Goal: Task Accomplishment & Management: Complete application form

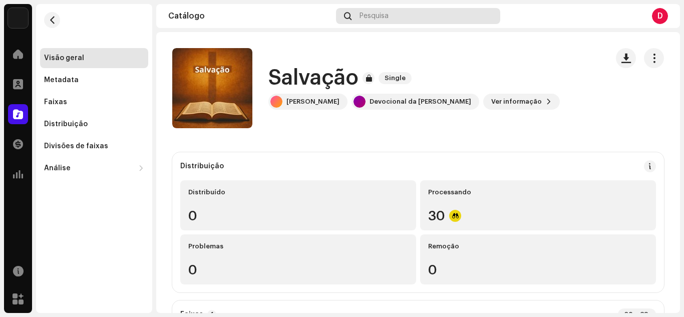
click at [382, 17] on span "Pesquisa" at bounding box center [374, 16] width 29 height 8
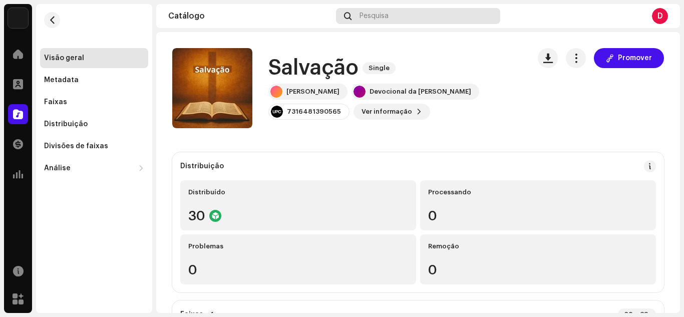
click at [374, 15] on span "Pesquisa" at bounding box center [374, 16] width 29 height 8
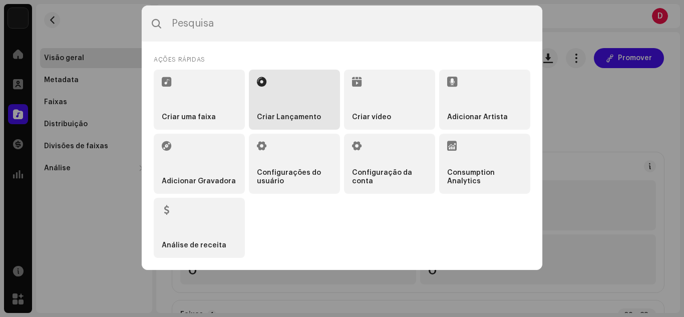
click at [303, 109] on li "Criar Lançamento" at bounding box center [294, 100] width 91 height 60
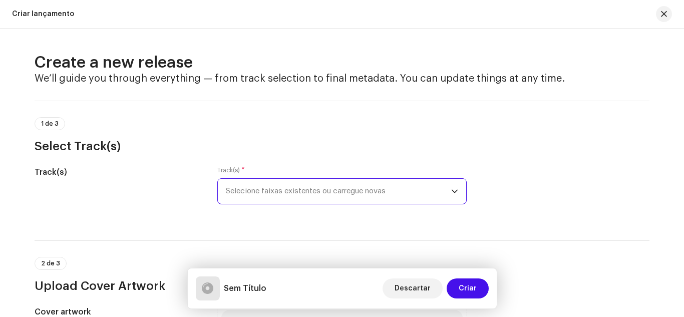
click at [272, 194] on span "Selecione faixas existentes ou carregue novas" at bounding box center [338, 191] width 225 height 25
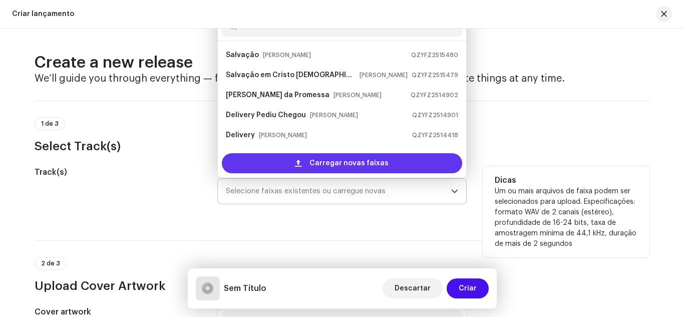
click at [319, 165] on span "Carregar novas faixas" at bounding box center [349, 163] width 79 height 20
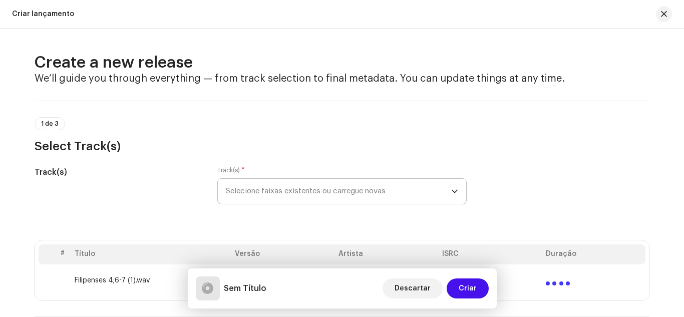
click at [169, 139] on h3 "Select Track(s)" at bounding box center [342, 146] width 615 height 16
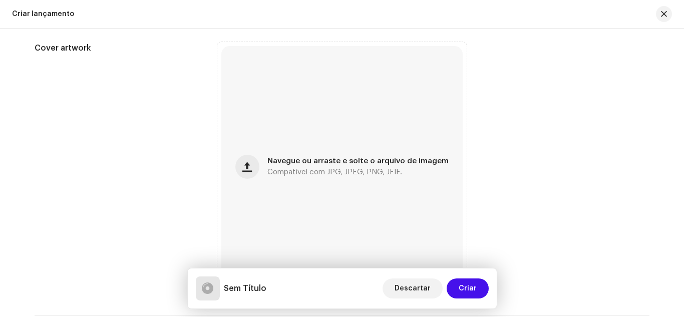
scroll to position [341, 0]
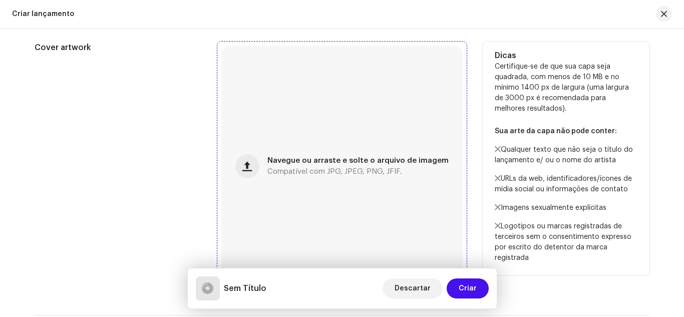
click at [288, 93] on div "Navegue ou arraste e solte o arquivo de imagem Compatível com JPG, JPEG, PNG, J…" at bounding box center [341, 166] width 241 height 241
click at [171, 114] on div "Cover artwork" at bounding box center [118, 166] width 167 height 249
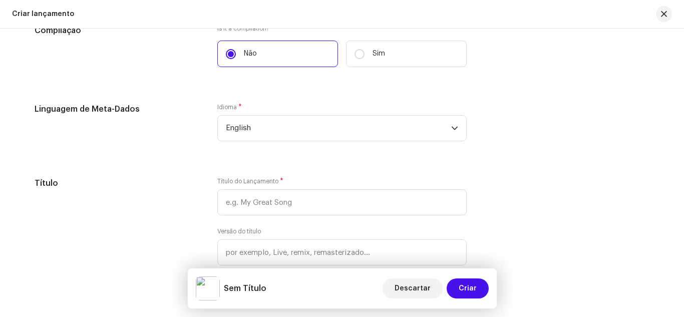
scroll to position [761, 0]
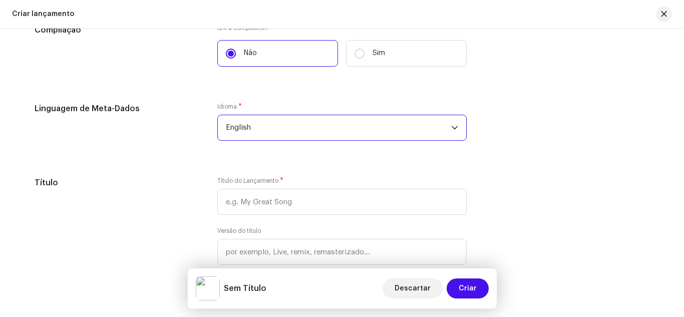
click at [269, 122] on span "English" at bounding box center [338, 127] width 225 height 25
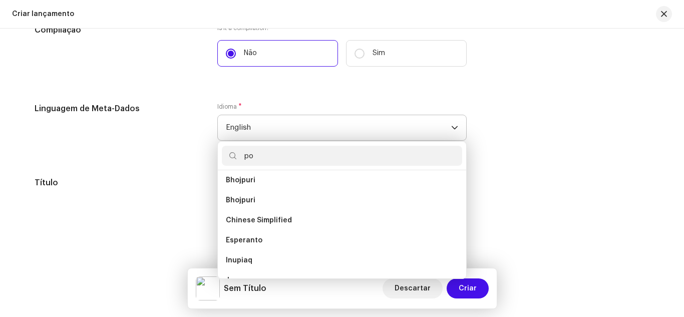
scroll to position [0, 0]
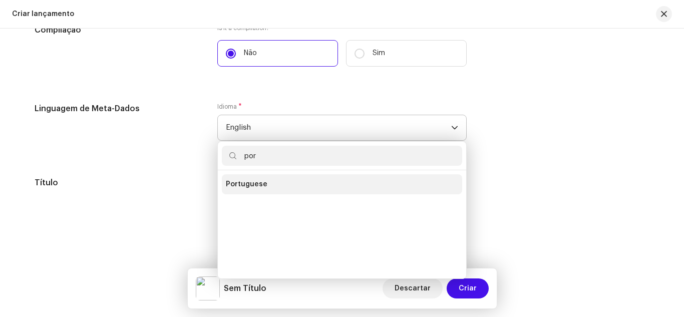
type input "por"
click at [256, 182] on span "Portuguese" at bounding box center [247, 184] width 42 height 10
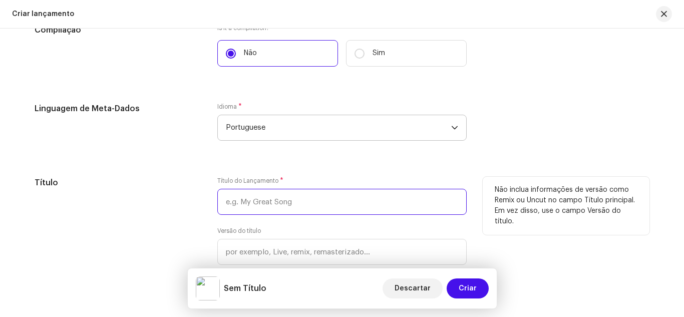
click at [237, 201] on input "text" at bounding box center [341, 202] width 249 height 26
type input "o"
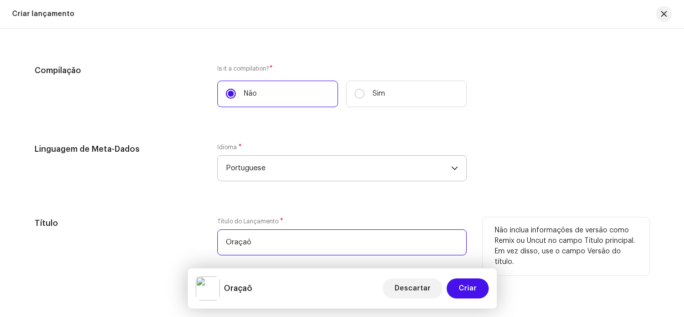
scroll to position [802, 0]
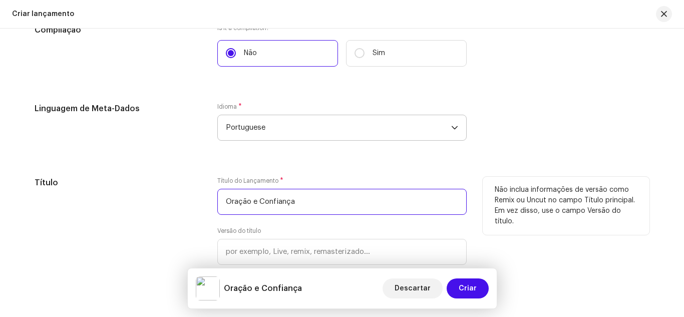
type input "Oração e Confiança"
click at [164, 208] on div "Título" at bounding box center [118, 235] width 167 height 116
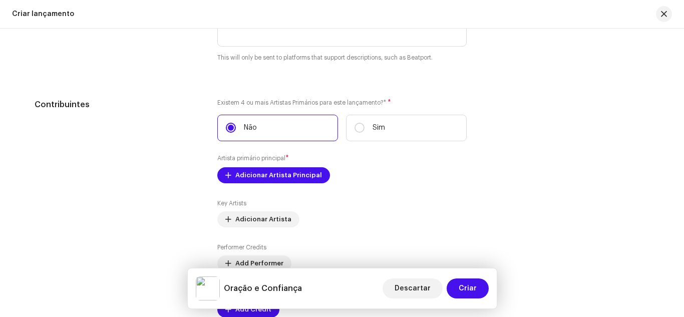
scroll to position [1142, 0]
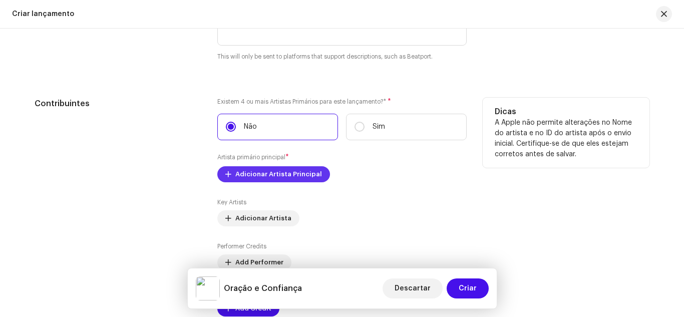
click at [250, 177] on span "Adicionar Artista Principal" at bounding box center [278, 174] width 87 height 20
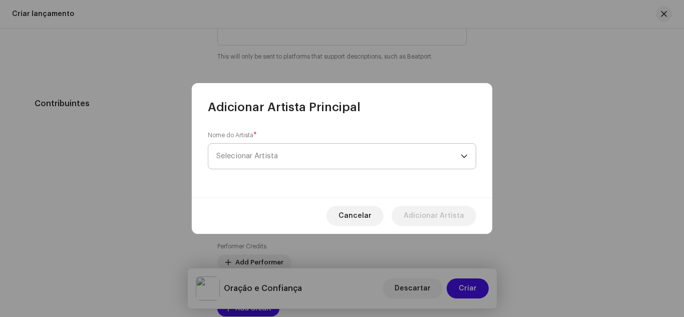
click at [267, 161] on span "Selecionar Artista" at bounding box center [338, 156] width 244 height 25
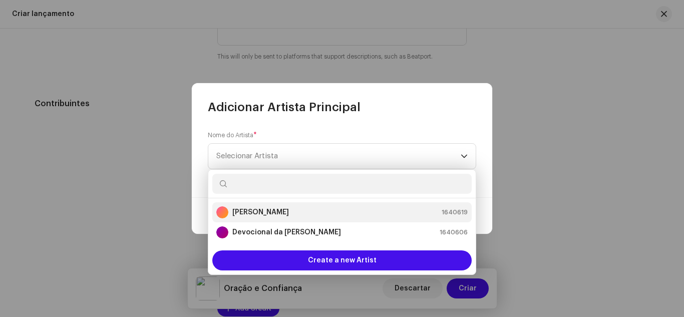
click at [268, 213] on strong "[PERSON_NAME]" at bounding box center [260, 212] width 57 height 10
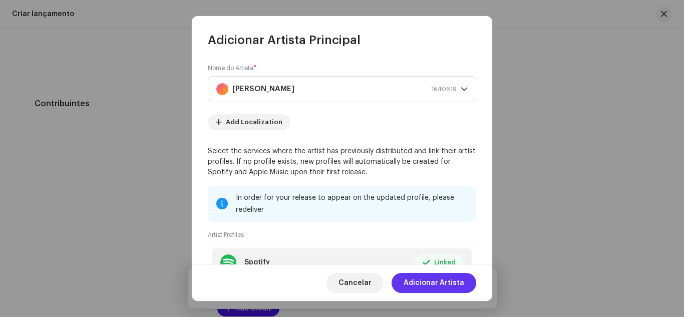
click at [424, 282] on span "Adicionar Artista" at bounding box center [434, 283] width 61 height 20
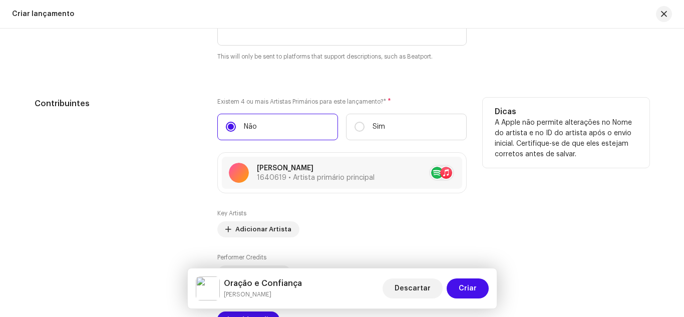
click at [175, 173] on div "Contribuintes" at bounding box center [118, 213] width 167 height 230
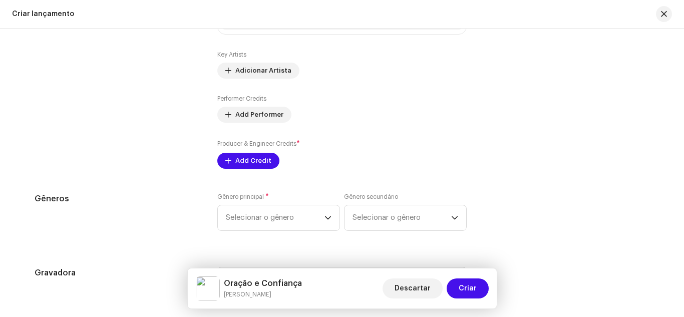
scroll to position [1303, 0]
click at [241, 157] on span "Add Credit" at bounding box center [253, 159] width 36 height 20
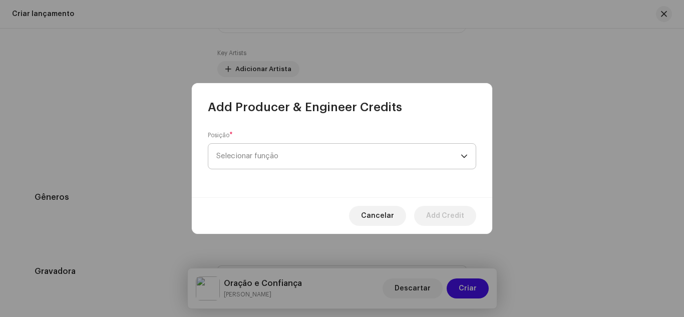
click at [245, 157] on span "Selecionar função" at bounding box center [338, 156] width 244 height 25
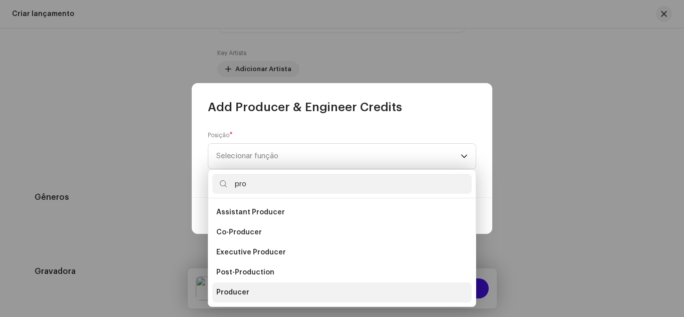
type input "pro"
click at [229, 288] on span "Producer" at bounding box center [232, 292] width 33 height 10
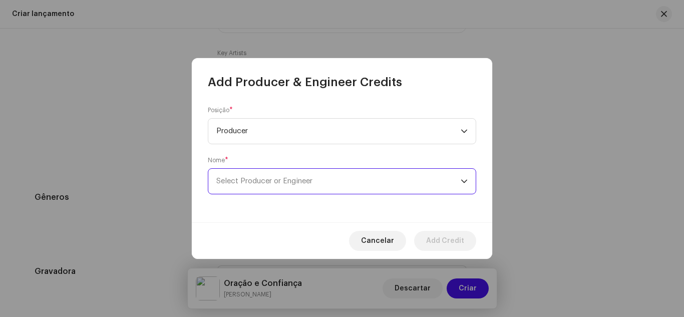
click at [248, 188] on span "Select Producer or Engineer" at bounding box center [338, 181] width 244 height 25
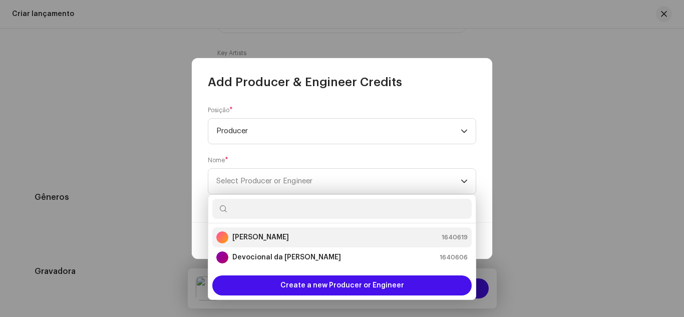
click at [264, 243] on li "Denise Campos 1640619" at bounding box center [341, 237] width 259 height 20
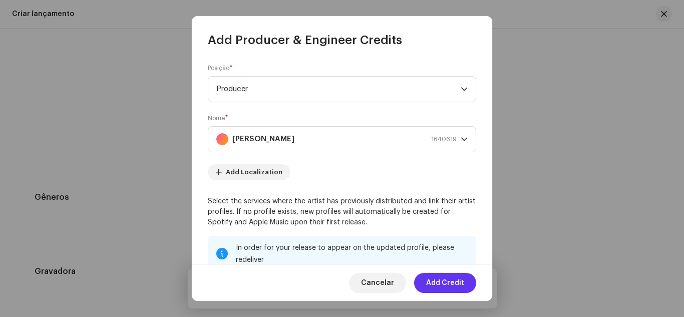
click at [444, 288] on span "Add Credit" at bounding box center [445, 283] width 38 height 20
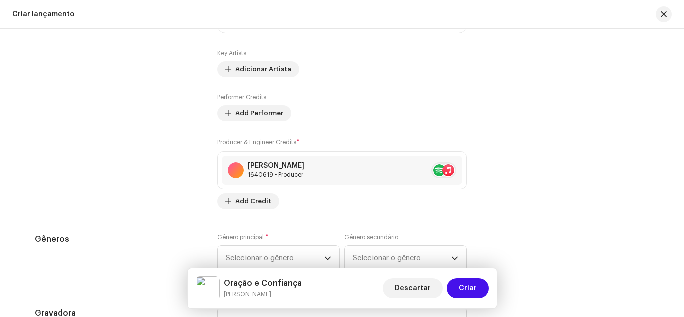
click at [174, 201] on div "Contribuintes" at bounding box center [118, 73] width 167 height 272
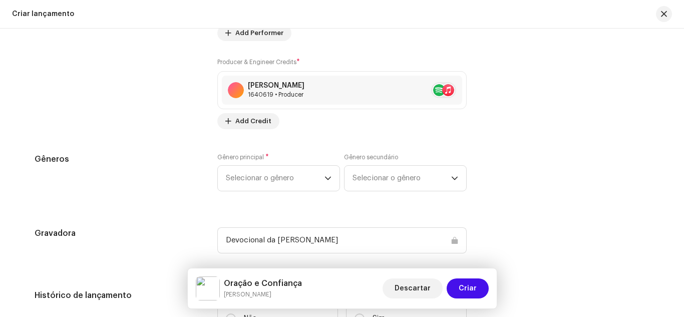
scroll to position [1403, 0]
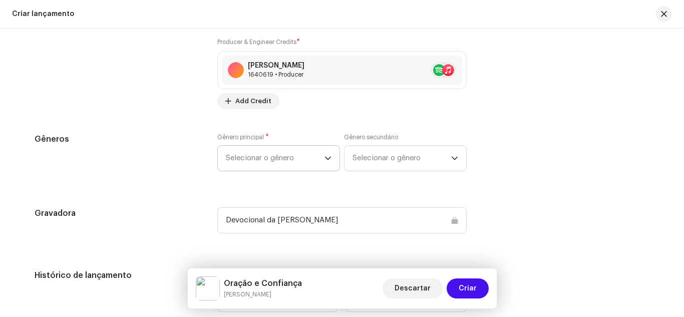
click at [321, 161] on span "Selecionar o gênero" at bounding box center [275, 158] width 99 height 25
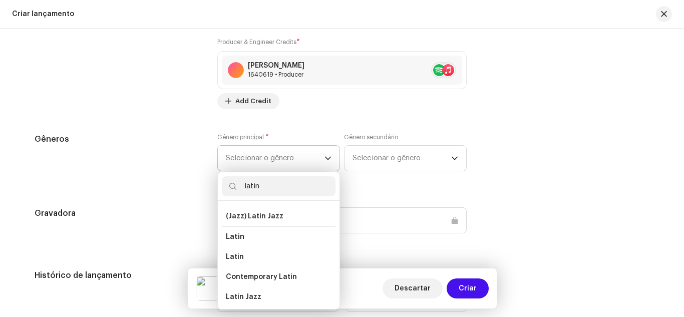
scroll to position [81, 0]
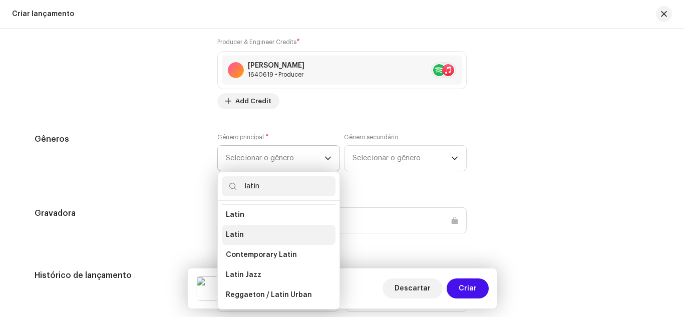
type input "latin"
click at [241, 235] on li "Latin" at bounding box center [279, 235] width 114 height 20
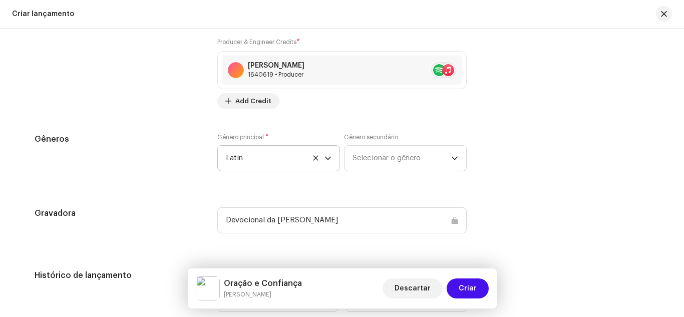
click at [157, 210] on h5 "Gravadora" at bounding box center [118, 213] width 167 height 12
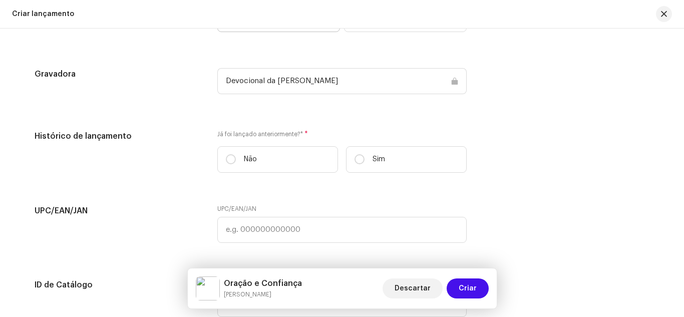
scroll to position [1543, 0]
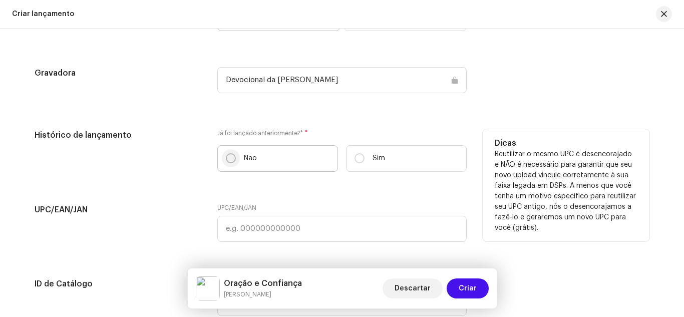
click at [226, 157] on input "Não" at bounding box center [231, 158] width 10 height 10
radio input "true"
click at [201, 161] on div "Histórico de lançamento Já foi lançado anteriormente?* * Não Sim Dicas Reutiliz…" at bounding box center [342, 154] width 615 height 51
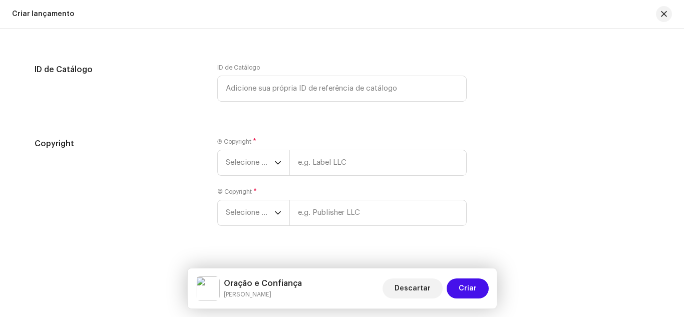
scroll to position [1763, 0]
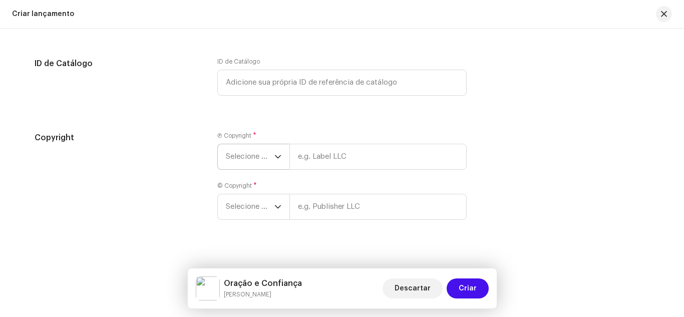
click at [274, 155] on icon "dropdown trigger" at bounding box center [277, 156] width 7 height 7
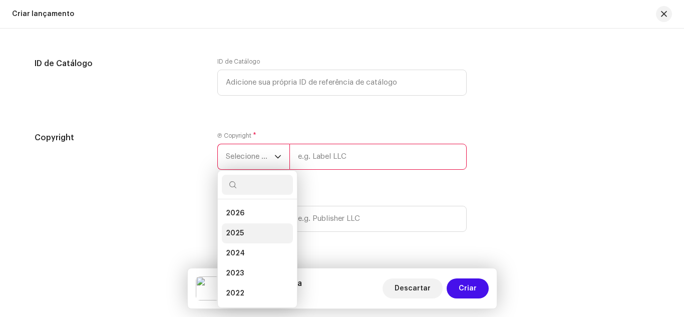
click at [240, 230] on span "2025" at bounding box center [235, 233] width 18 height 10
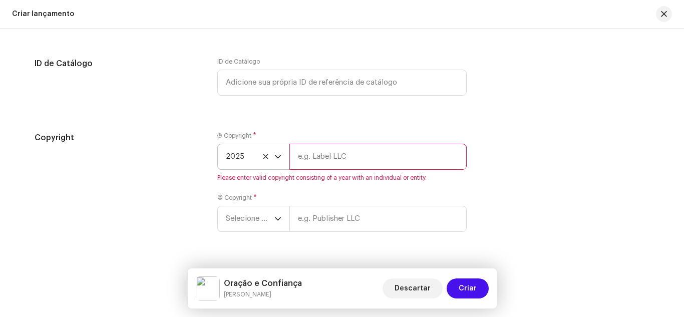
click at [331, 162] on input "text" at bounding box center [377, 157] width 177 height 26
type input "[PERSON_NAME]"
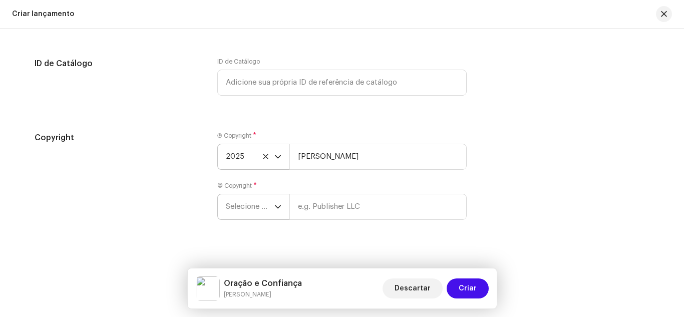
click at [266, 209] on span "Selecione o ano" at bounding box center [250, 206] width 49 height 25
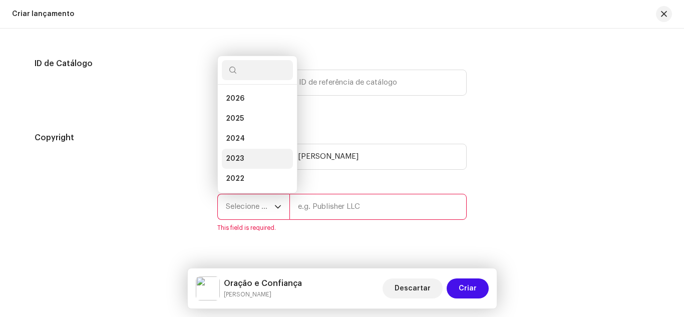
scroll to position [16, 0]
click at [252, 107] on li "2025" at bounding box center [257, 103] width 71 height 20
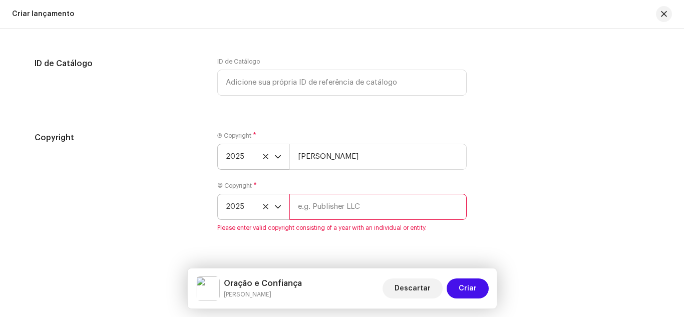
click at [334, 214] on input "text" at bounding box center [377, 207] width 177 height 26
type input "[PERSON_NAME]"
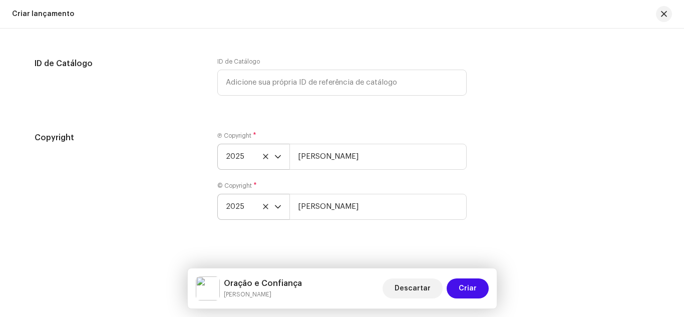
click at [186, 198] on div "Copyright" at bounding box center [118, 182] width 167 height 100
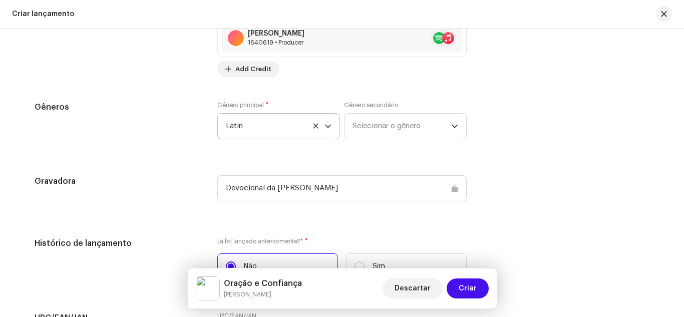
scroll to position [1434, 0]
click at [193, 144] on div "Gêneros" at bounding box center [118, 127] width 167 height 50
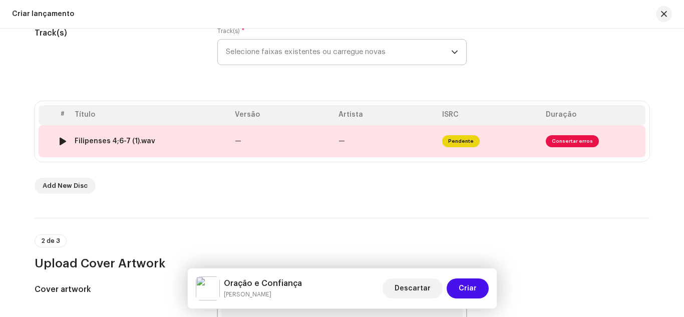
scroll to position [132, 0]
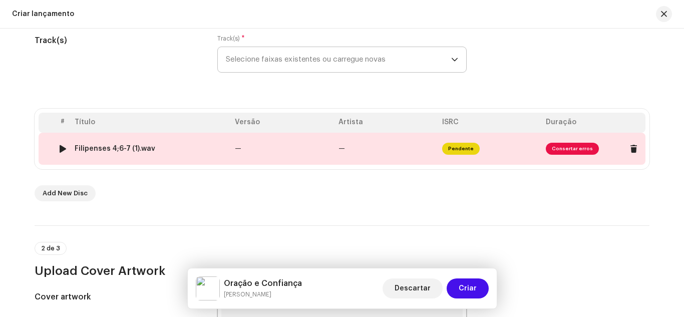
click at [572, 149] on span "Consertar erros" at bounding box center [572, 149] width 53 height 12
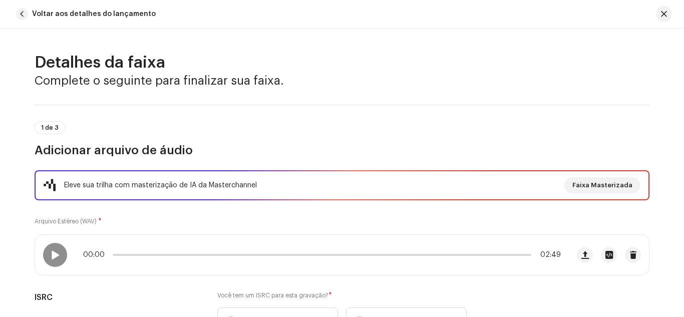
click at [333, 214] on div "Eleve sua trilha com masterização de IA da Masterchannel Faixa Masterizada Arqu…" at bounding box center [342, 258] width 615 height 176
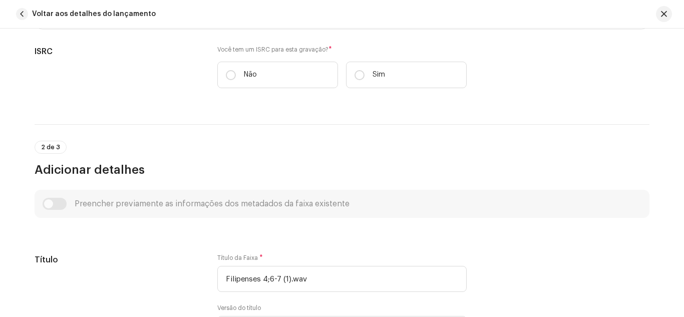
scroll to position [260, 0]
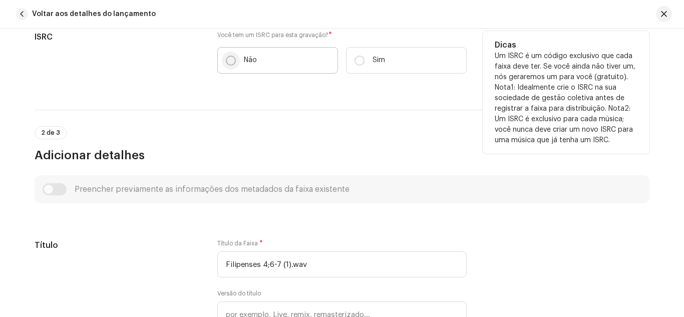
click at [226, 56] on input "Não" at bounding box center [231, 61] width 10 height 10
radio input "true"
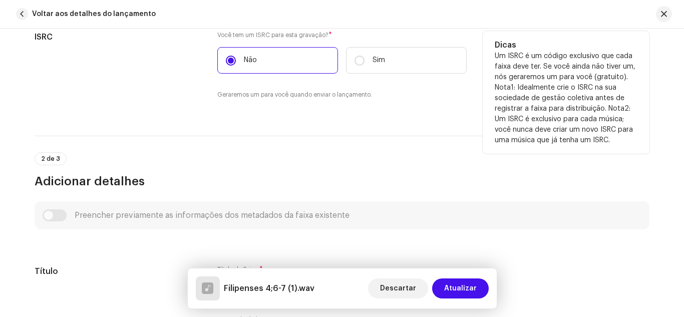
click at [187, 82] on div "ISRC" at bounding box center [118, 71] width 167 height 81
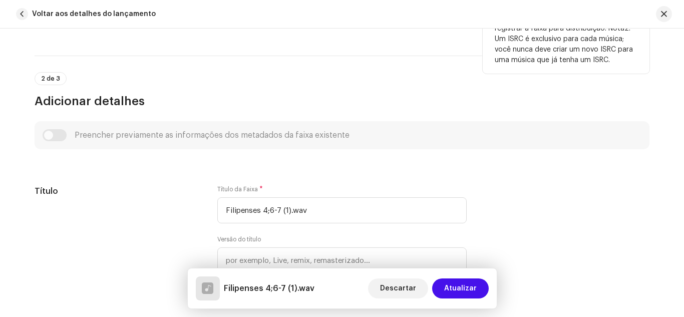
scroll to position [361, 0]
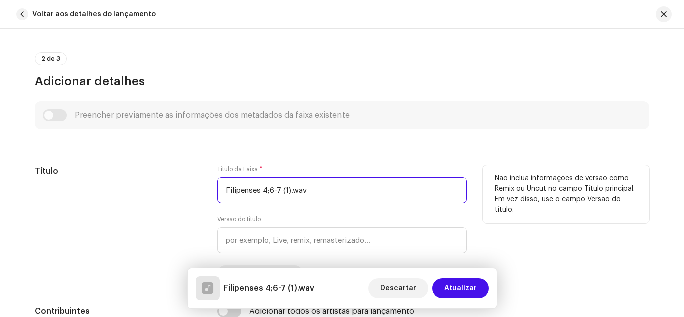
click at [319, 188] on input "Filipenses 4;6-7 (1).wav" at bounding box center [341, 190] width 249 height 26
type input "F"
type input "Oração e Confiança"
click at [158, 198] on div "Título" at bounding box center [118, 223] width 167 height 116
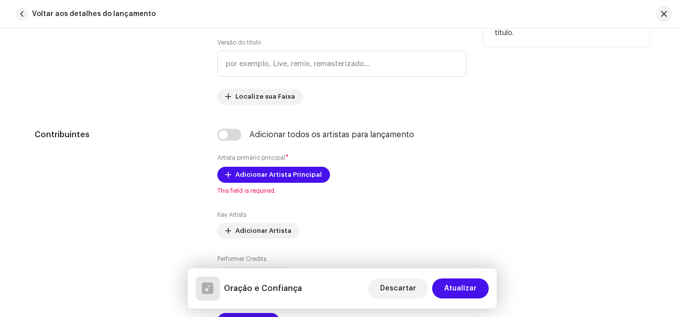
scroll to position [541, 0]
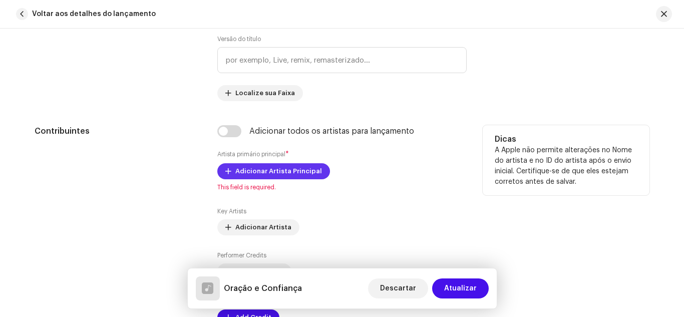
click at [268, 171] on span "Adicionar Artista Principal" at bounding box center [278, 171] width 87 height 20
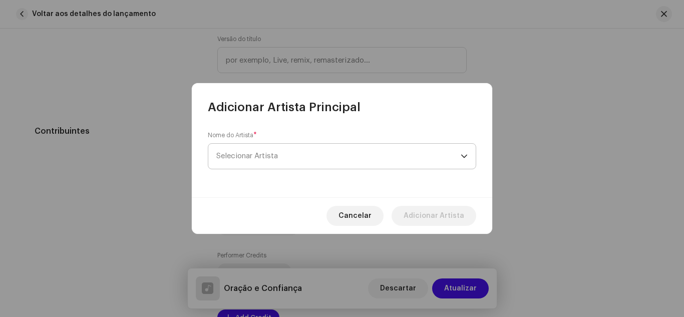
click at [271, 155] on span "Selecionar Artista" at bounding box center [247, 156] width 62 height 8
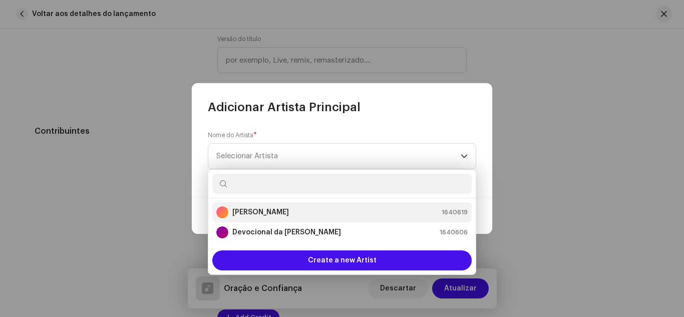
click at [268, 212] on strong "[PERSON_NAME]" at bounding box center [260, 212] width 57 height 10
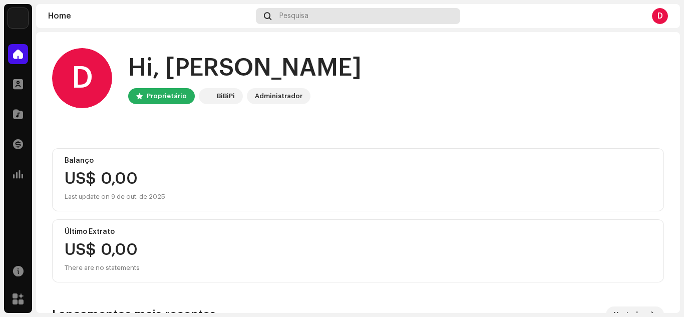
click at [325, 14] on div "Pesquisa" at bounding box center [358, 16] width 204 height 16
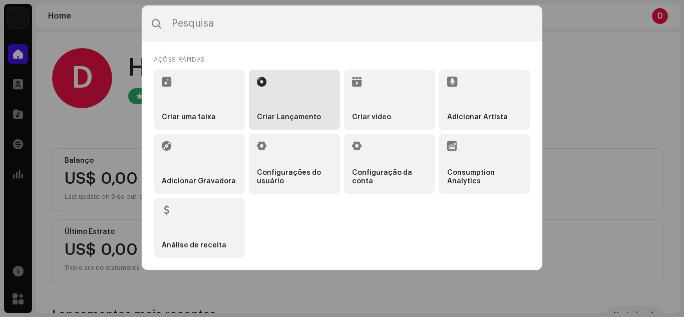
click at [284, 90] on li "Criar Lançamento" at bounding box center [294, 100] width 91 height 60
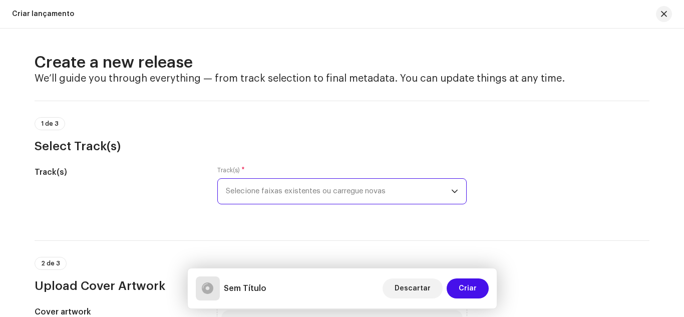
click at [269, 186] on span "Selecione faixas existentes ou carregue novas" at bounding box center [338, 191] width 225 height 25
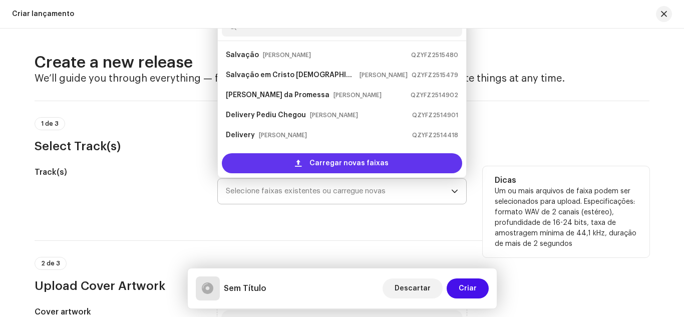
click at [318, 159] on span "Carregar novas faixas" at bounding box center [349, 163] width 79 height 20
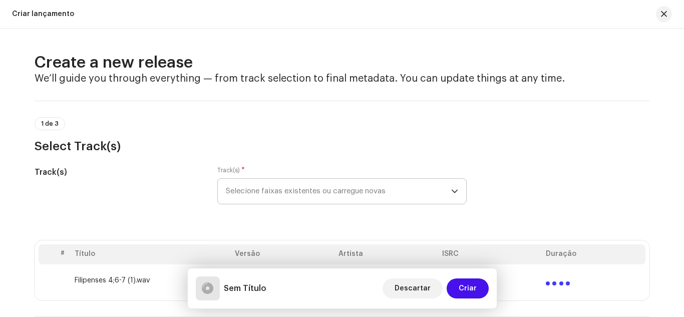
click at [183, 203] on div "Track(s)" at bounding box center [118, 191] width 167 height 50
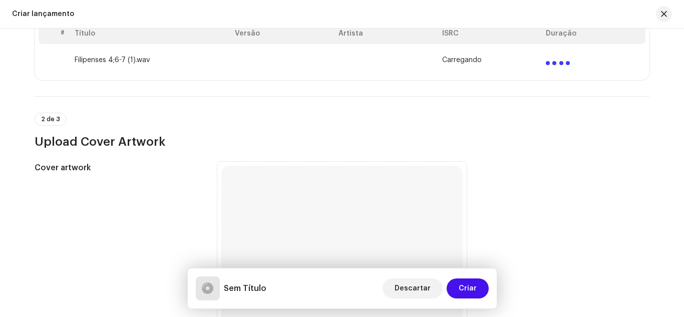
scroll to position [301, 0]
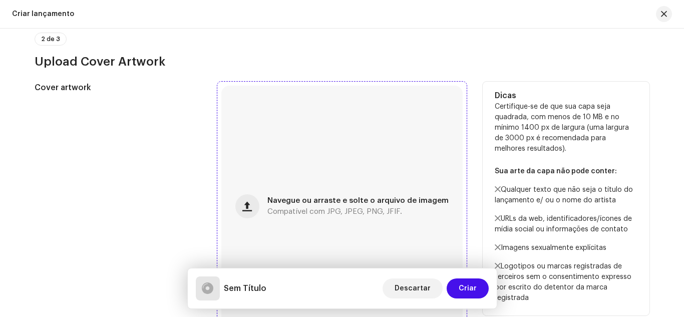
click at [380, 86] on div "Navegue ou arraste e solte o arquivo de imagem Compatível com JPG, JPEG, PNG, J…" at bounding box center [341, 206] width 241 height 241
click at [187, 153] on div "Cover artwork" at bounding box center [118, 206] width 167 height 249
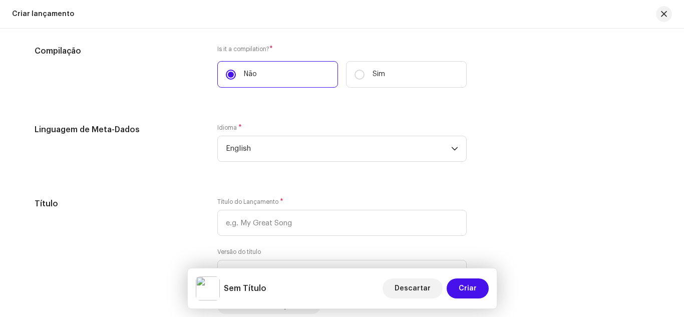
scroll to position [741, 0]
click at [282, 160] on p-select "English" at bounding box center [341, 148] width 249 height 26
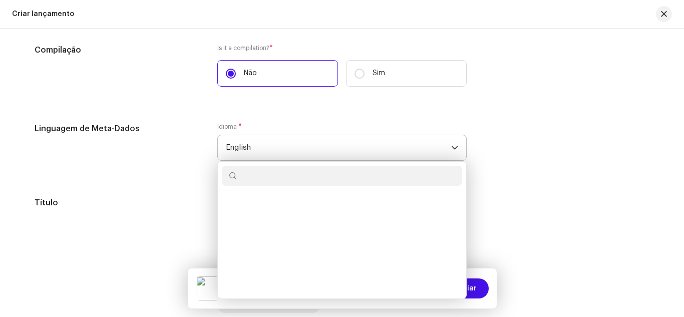
scroll to position [926, 0]
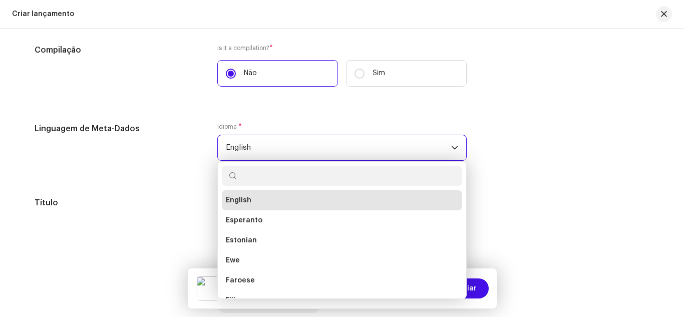
click at [280, 154] on span "English" at bounding box center [338, 147] width 225 height 25
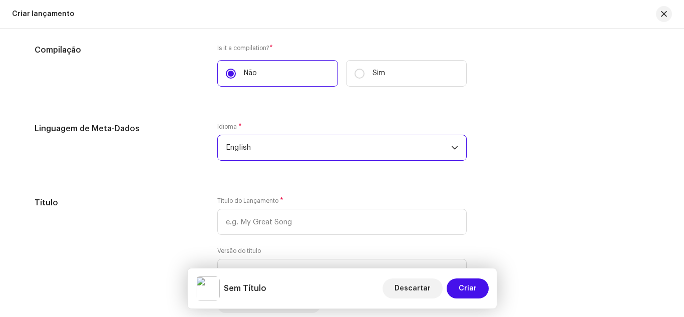
click at [280, 141] on span "English" at bounding box center [338, 147] width 225 height 25
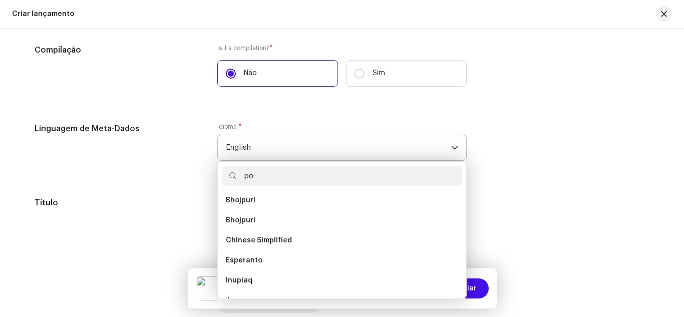
scroll to position [0, 0]
type input "por"
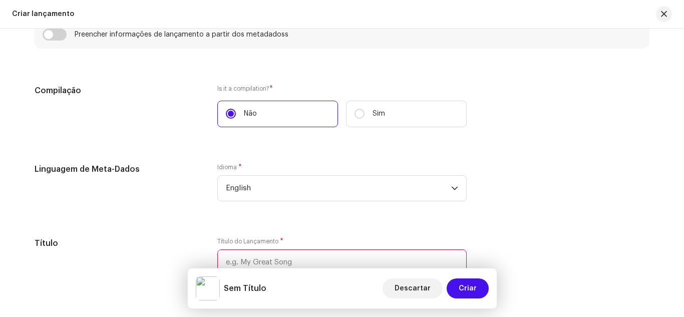
scroll to position [782, 0]
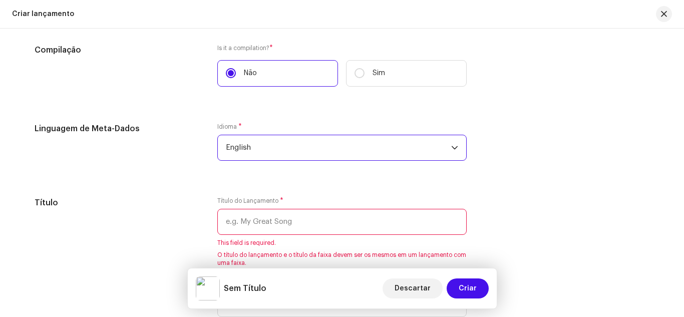
click at [265, 152] on span "English" at bounding box center [338, 147] width 225 height 25
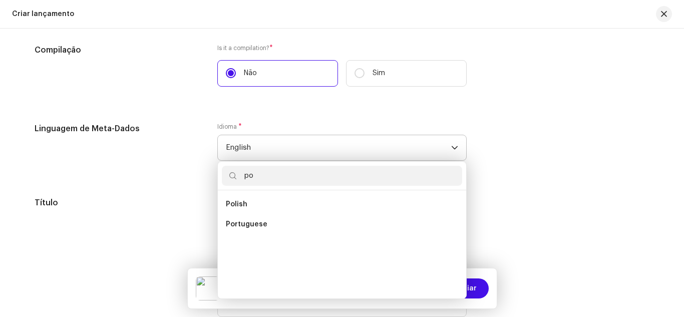
scroll to position [0, 0]
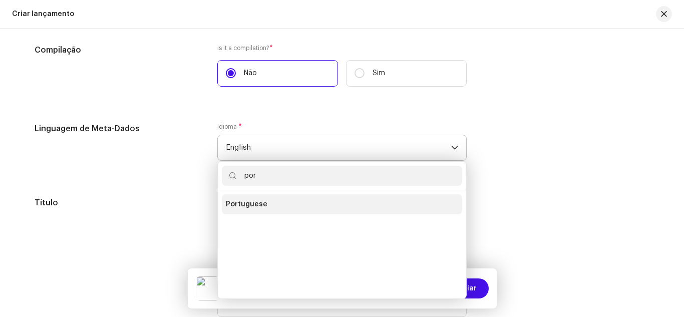
type input "por"
click at [242, 205] on span "Portuguese" at bounding box center [247, 204] width 42 height 10
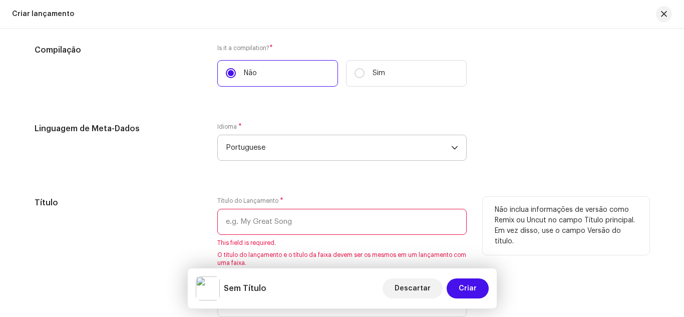
click at [253, 221] on input "text" at bounding box center [341, 222] width 249 height 26
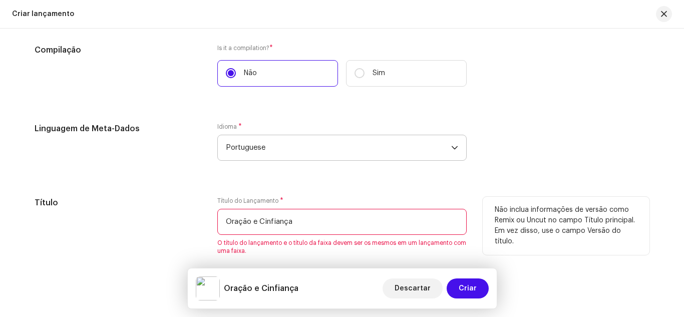
type input "Oração e Cinfiança"
click at [189, 225] on div "Título" at bounding box center [118, 265] width 167 height 136
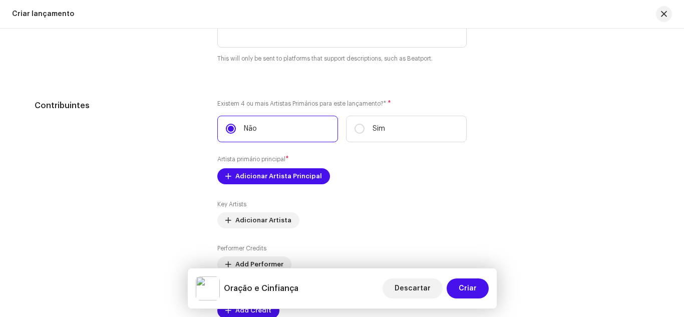
scroll to position [1162, 0]
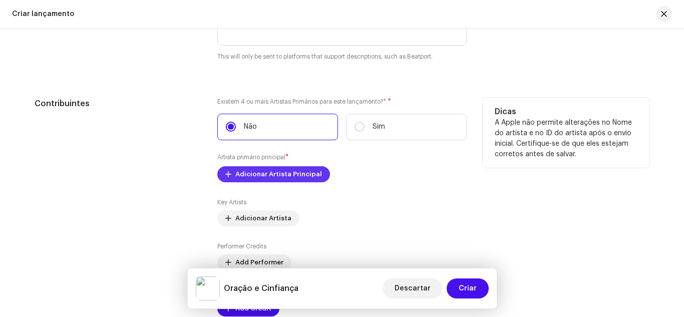
click at [262, 176] on span "Adicionar Artista Principal" at bounding box center [278, 174] width 87 height 20
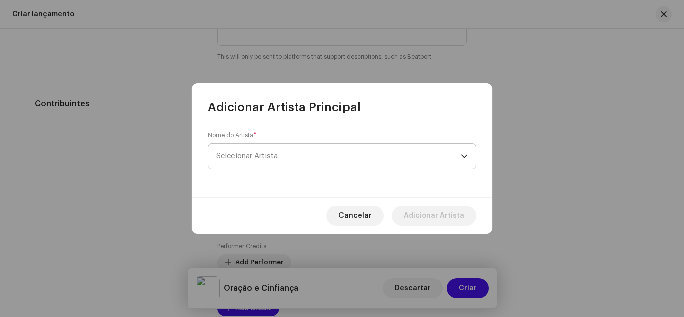
click at [243, 157] on span "Selecionar Artista" at bounding box center [247, 156] width 62 height 8
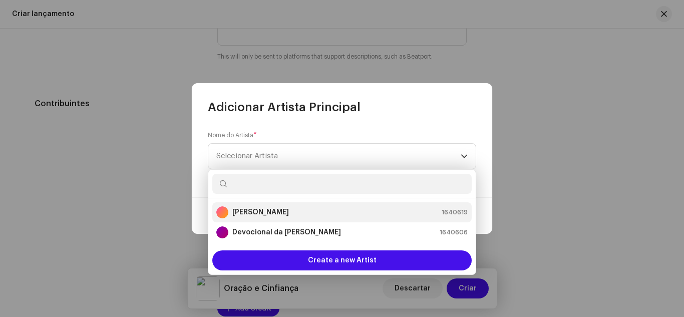
click at [259, 211] on strong "[PERSON_NAME]" at bounding box center [260, 212] width 57 height 10
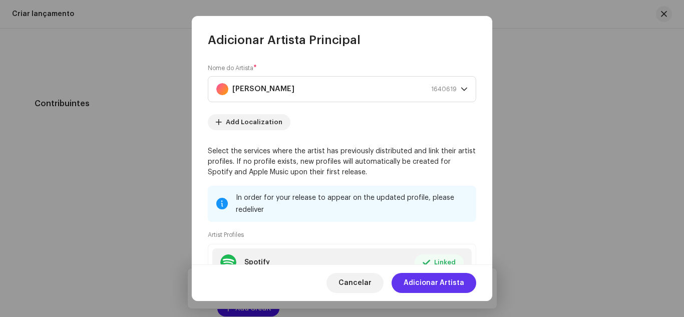
click at [423, 279] on span "Adicionar Artista" at bounding box center [434, 283] width 61 height 20
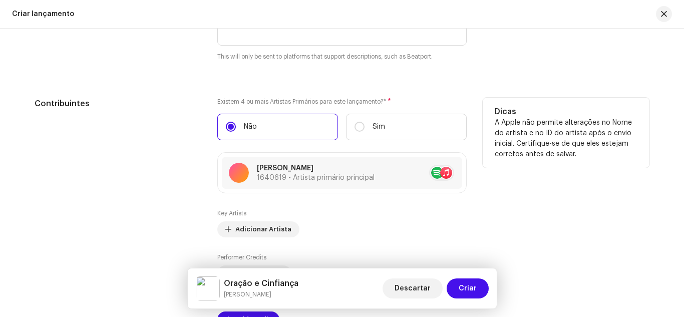
click at [178, 184] on div "Contribuintes" at bounding box center [118, 213] width 167 height 230
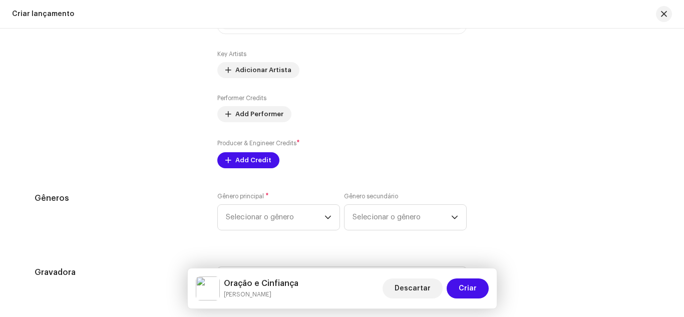
scroll to position [1323, 0]
click at [240, 154] on span "Add Credit" at bounding box center [253, 159] width 36 height 20
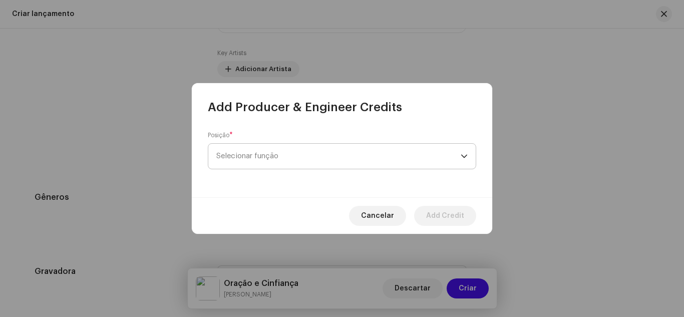
click at [240, 154] on span "Selecionar função" at bounding box center [338, 156] width 244 height 25
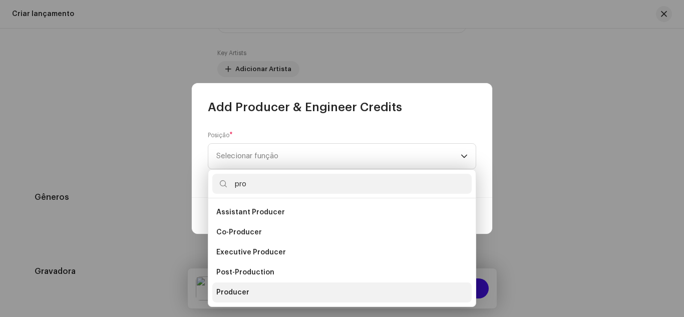
type input "pro"
click at [241, 292] on span "Producer" at bounding box center [232, 292] width 33 height 10
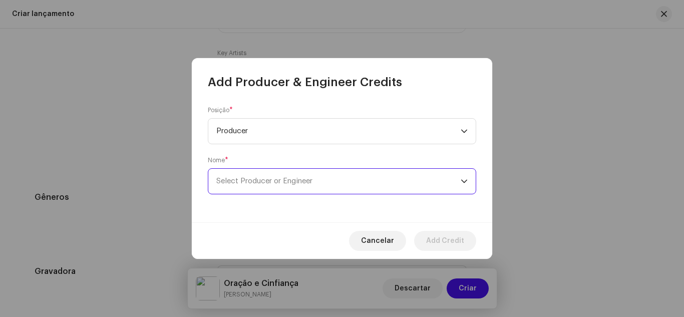
click at [241, 182] on span "Select Producer or Engineer" at bounding box center [264, 181] width 96 height 8
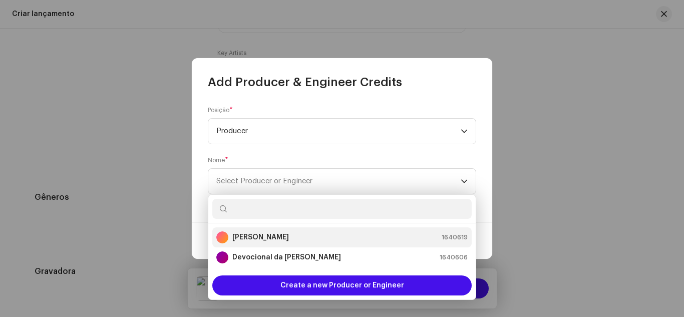
click at [256, 240] on strong "[PERSON_NAME]" at bounding box center [260, 237] width 57 height 10
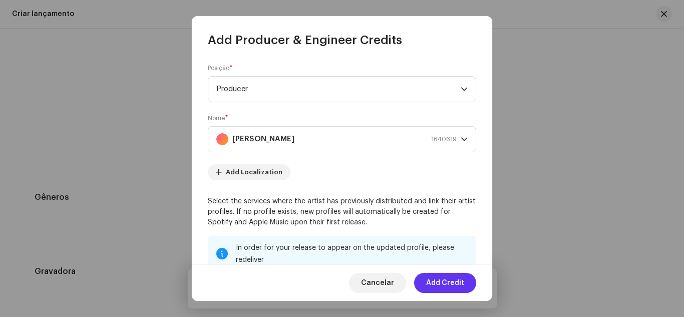
click at [433, 280] on span "Add Credit" at bounding box center [445, 283] width 38 height 20
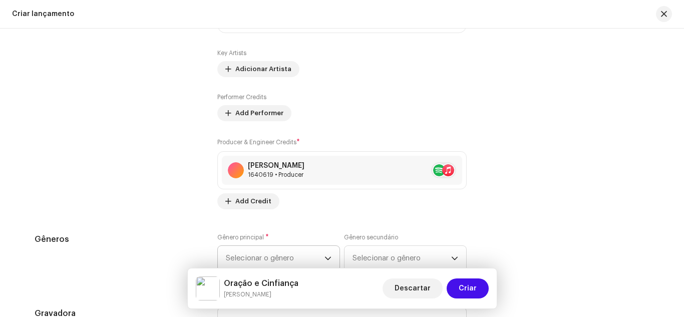
click at [267, 253] on span "Selecionar o gênero" at bounding box center [275, 258] width 99 height 25
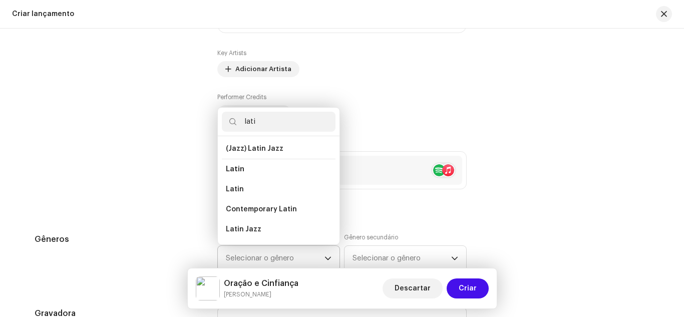
scroll to position [81, 0]
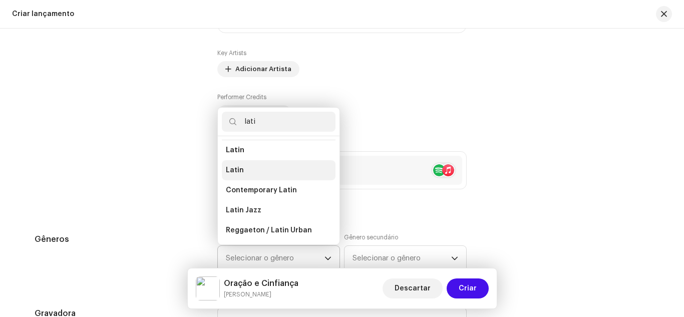
type input "lati"
click at [259, 171] on li "Latin" at bounding box center [279, 170] width 114 height 20
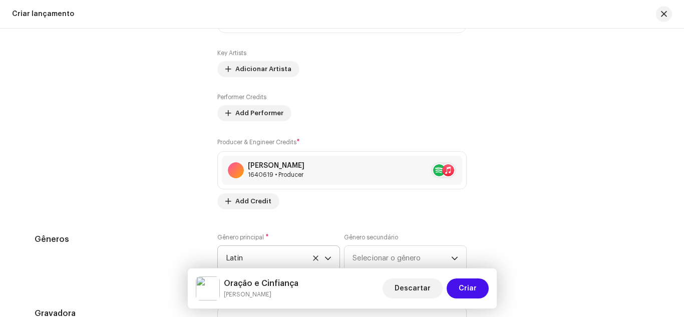
click at [164, 165] on div "Contribuintes" at bounding box center [118, 73] width 167 height 272
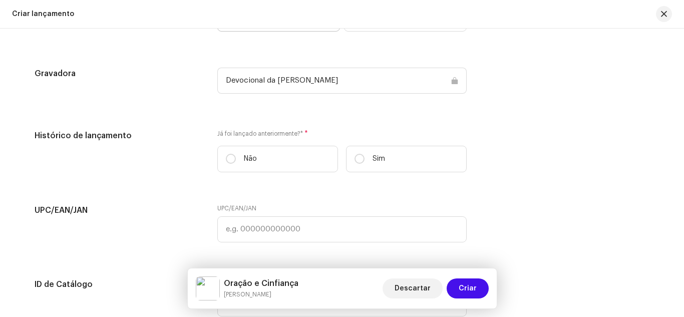
scroll to position [1563, 0]
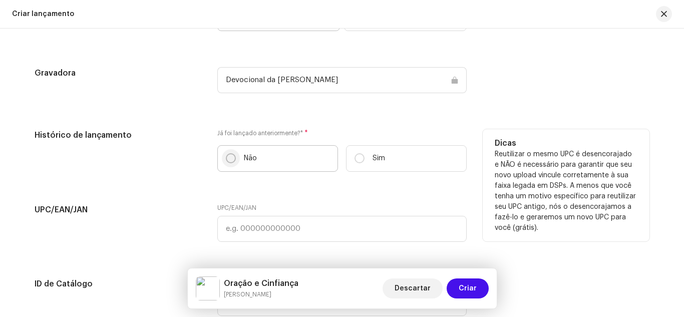
click at [229, 160] on input "Não" at bounding box center [231, 158] width 10 height 10
radio input "true"
click at [200, 162] on div "Histórico de lançamento Já foi lançado anteriormente?* * Não Sim Dicas Reutiliz…" at bounding box center [342, 154] width 615 height 51
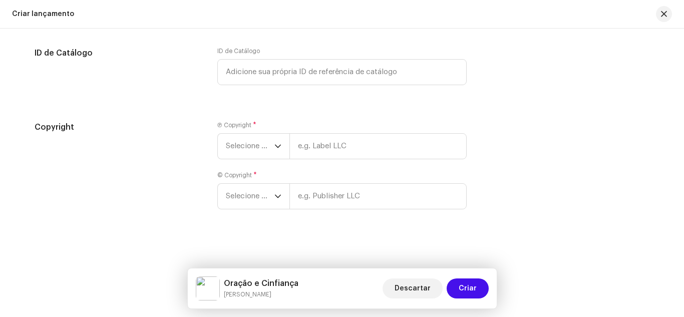
scroll to position [1795, 0]
click at [275, 144] on icon "dropdown trigger" at bounding box center [278, 146] width 6 height 4
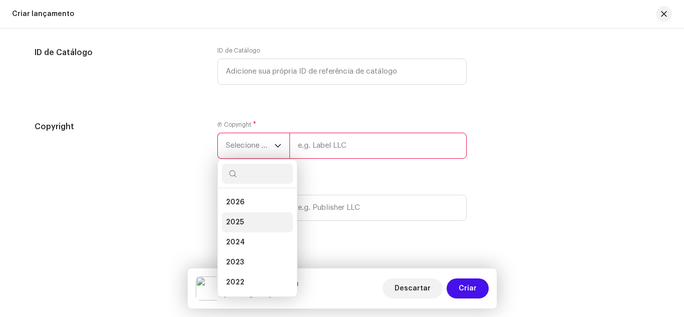
click at [248, 215] on li "2025" at bounding box center [257, 222] width 71 height 20
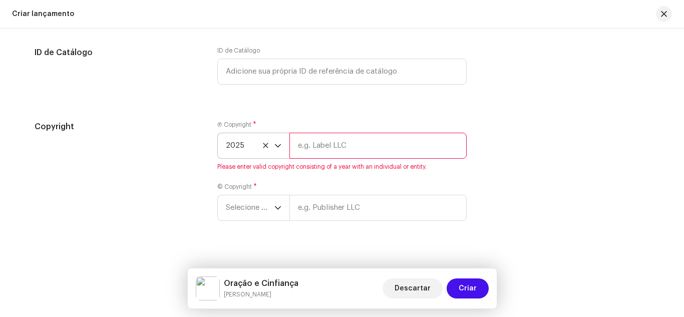
click at [333, 146] on input "text" at bounding box center [377, 146] width 177 height 26
type input "[PERSON_NAME]"
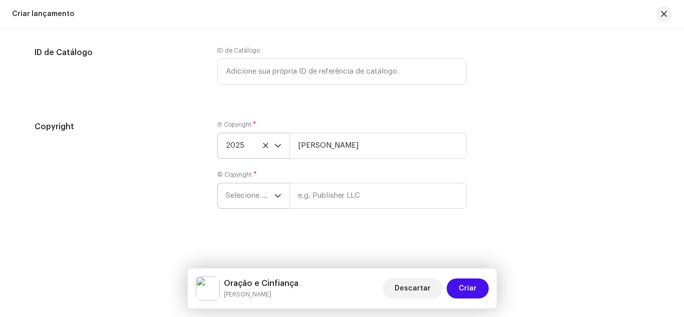
click at [277, 198] on icon "dropdown trigger" at bounding box center [277, 195] width 7 height 7
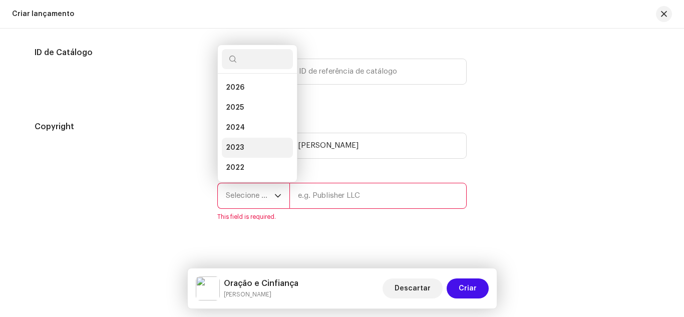
scroll to position [16, 0]
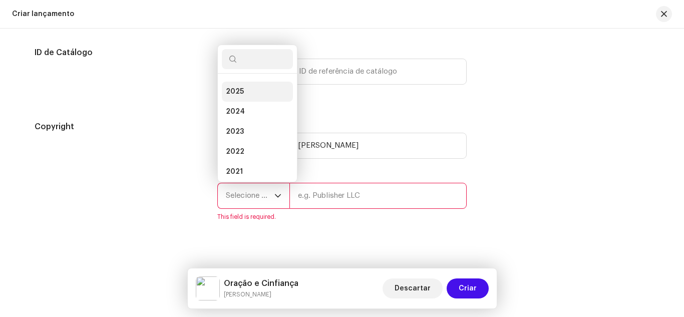
click at [251, 91] on li "2025" at bounding box center [257, 92] width 71 height 20
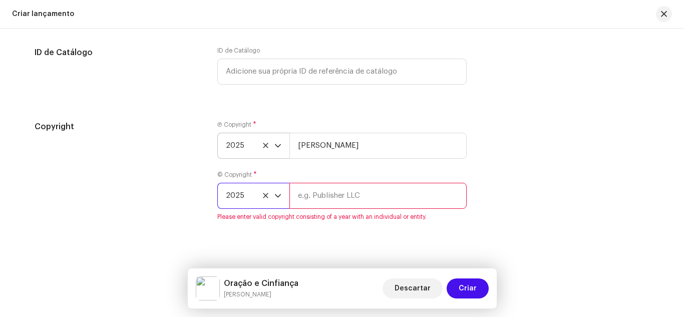
click at [325, 198] on input "text" at bounding box center [377, 196] width 177 height 26
type input "[PERSON_NAME]"
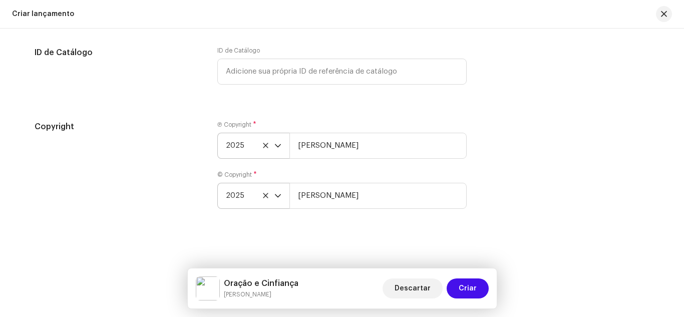
click at [190, 159] on div "Copyright" at bounding box center [118, 171] width 167 height 100
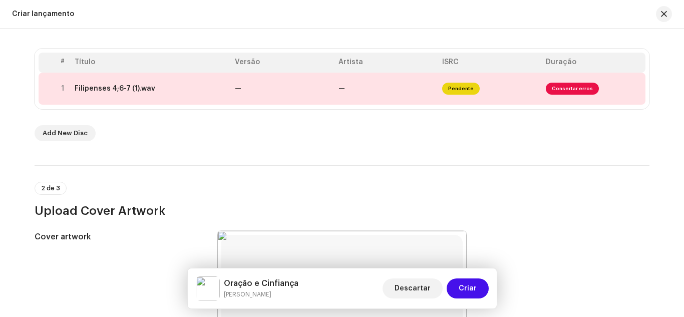
scroll to position [172, 0]
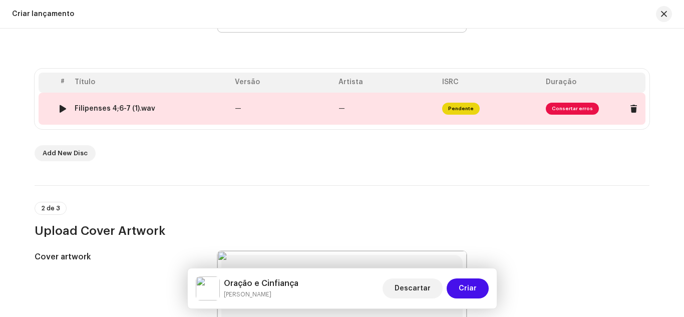
click at [563, 108] on span "Consertar erros" at bounding box center [572, 109] width 53 height 12
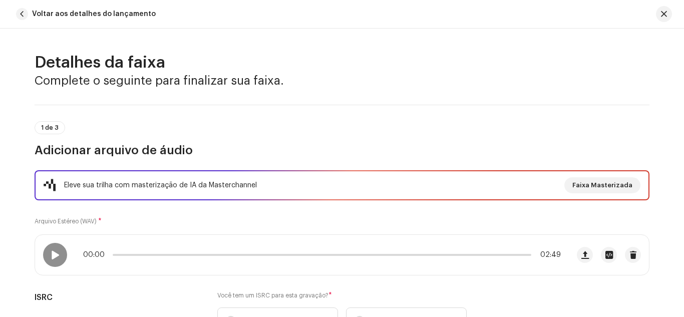
click at [321, 129] on div "1 de 3 Adicionar arquivo de áudio" at bounding box center [342, 139] width 615 height 37
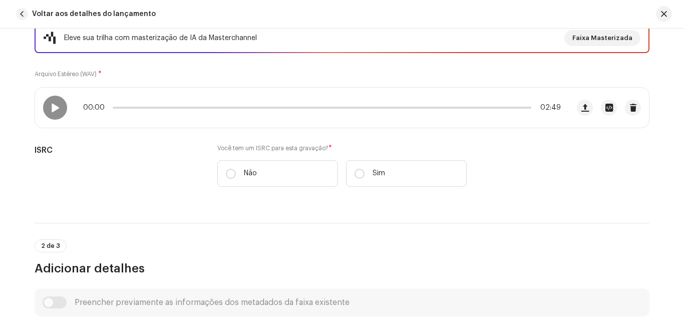
scroll to position [180, 0]
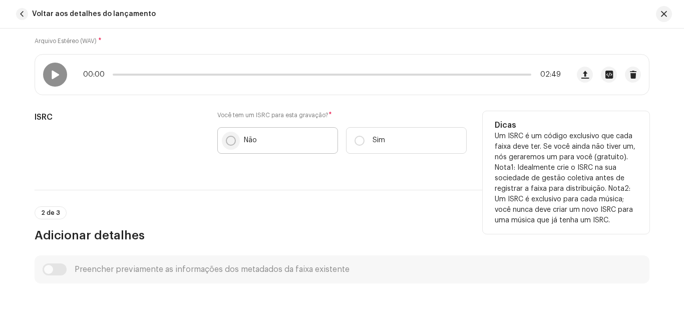
click at [227, 138] on input "Não" at bounding box center [231, 141] width 10 height 10
radio input "true"
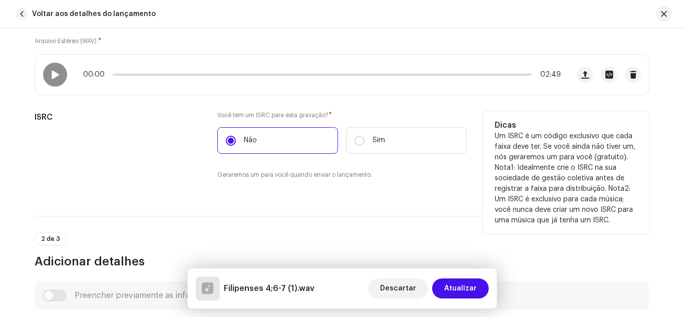
click at [195, 146] on div "ISRC" at bounding box center [118, 151] width 167 height 81
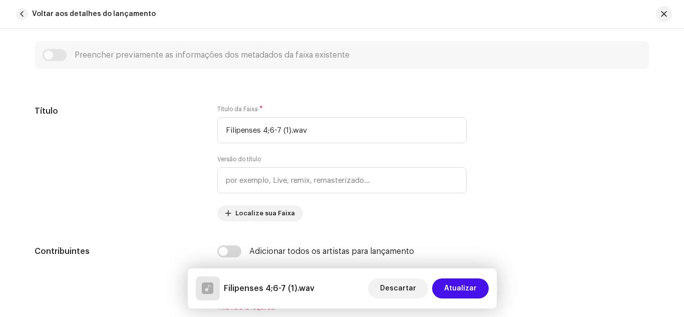
scroll to position [441, 0]
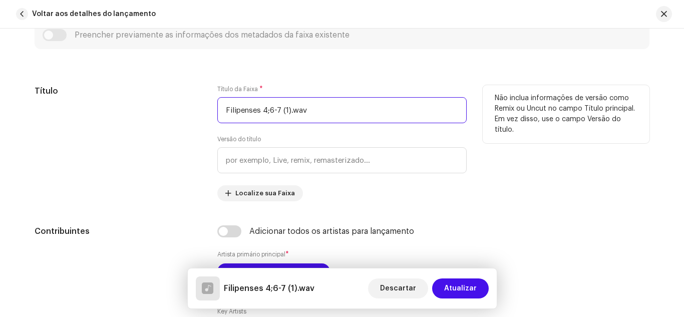
click at [308, 110] on input "Filipenses 4;6-7 (1).wav" at bounding box center [341, 110] width 249 height 26
type input "F"
type input "Oração e Confiança"
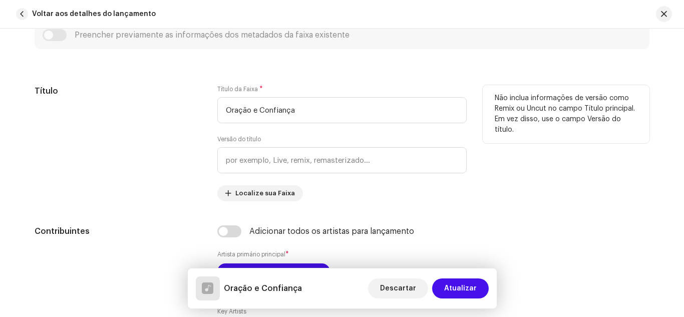
click at [188, 152] on div "Título" at bounding box center [118, 143] width 167 height 116
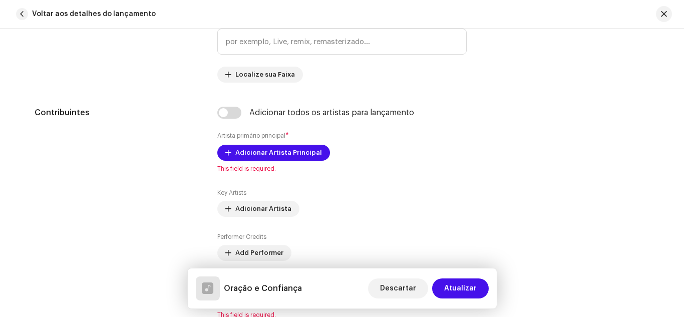
scroll to position [561, 0]
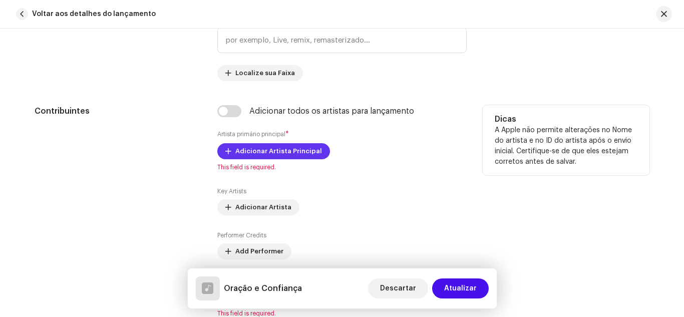
click at [243, 150] on span "Adicionar Artista Principal" at bounding box center [278, 151] width 87 height 20
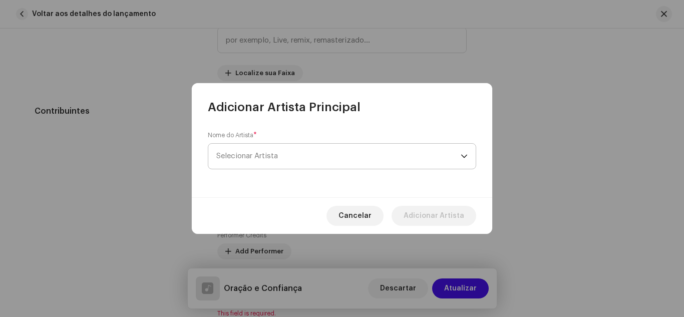
click at [252, 152] on span "Selecionar Artista" at bounding box center [247, 156] width 62 height 8
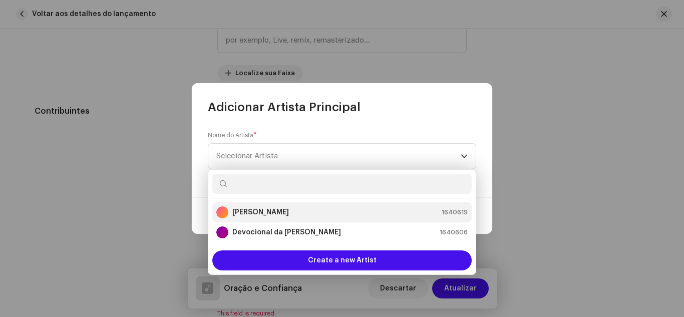
click at [253, 208] on strong "[PERSON_NAME]" at bounding box center [260, 212] width 57 height 10
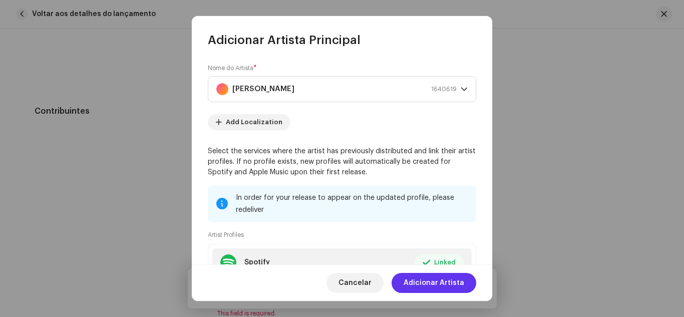
click at [431, 279] on span "Adicionar Artista" at bounding box center [434, 283] width 61 height 20
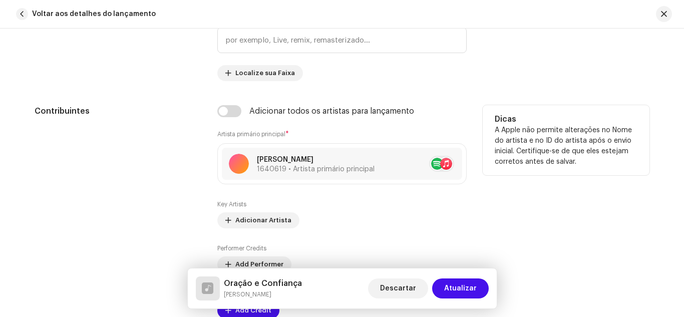
click at [181, 190] on div "Contribuintes" at bounding box center [118, 217] width 167 height 225
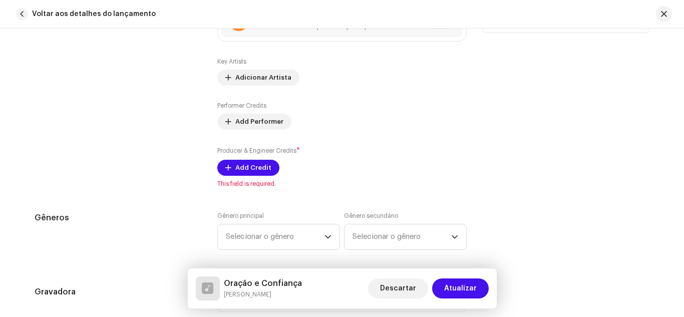
scroll to position [721, 0]
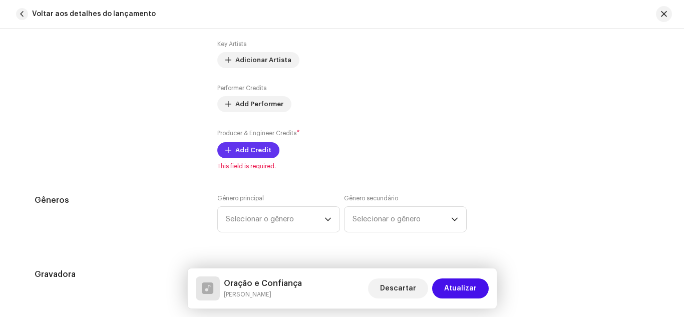
click at [250, 149] on span "Add Credit" at bounding box center [253, 150] width 36 height 20
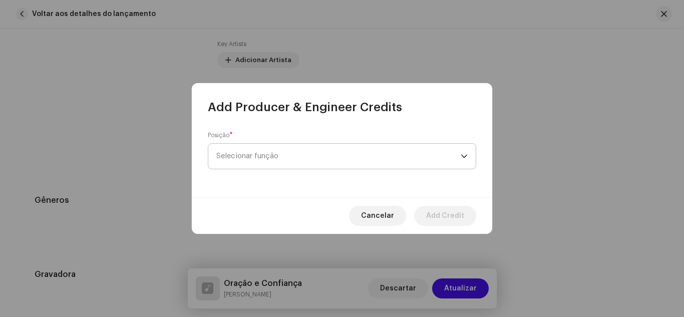
click at [251, 154] on span "Selecionar função" at bounding box center [338, 156] width 244 height 25
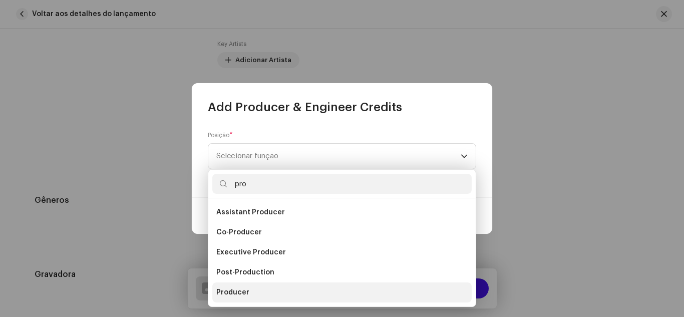
type input "pro"
click at [240, 292] on span "Producer" at bounding box center [232, 292] width 33 height 10
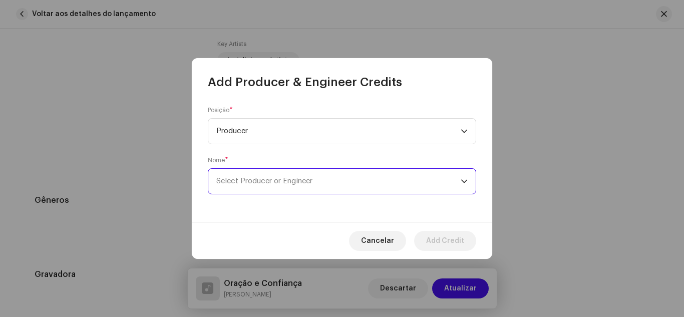
click at [240, 188] on span "Select Producer or Engineer" at bounding box center [338, 181] width 244 height 25
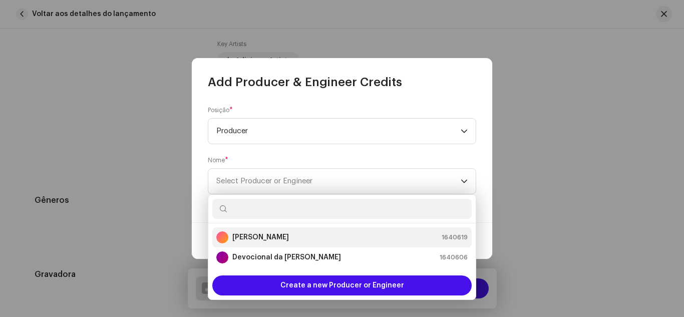
click at [252, 240] on strong "[PERSON_NAME]" at bounding box center [260, 237] width 57 height 10
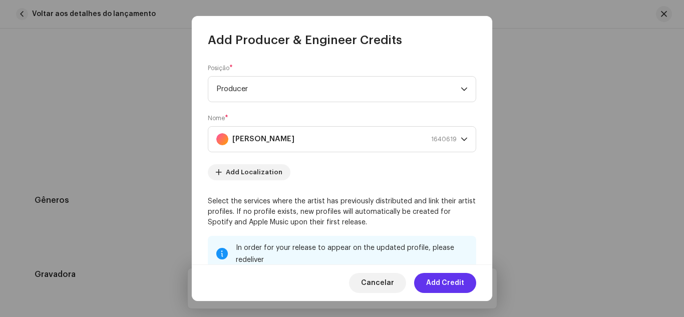
click at [442, 278] on span "Add Credit" at bounding box center [445, 283] width 38 height 20
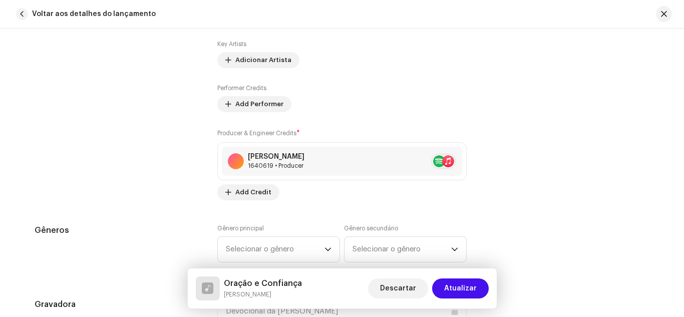
click at [187, 191] on div "Contribuintes" at bounding box center [118, 72] width 167 height 255
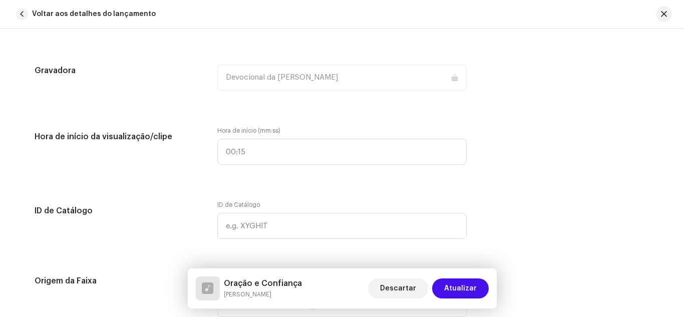
scroll to position [962, 0]
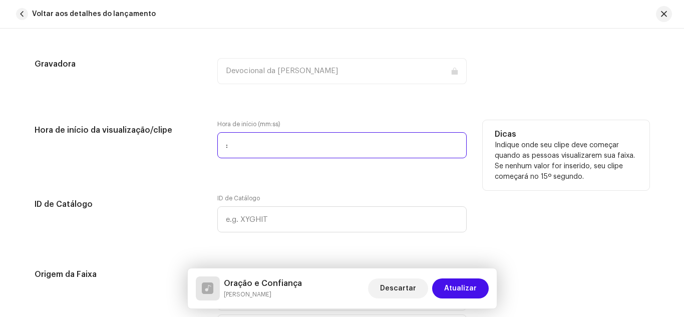
click at [250, 149] on input ":" at bounding box center [341, 145] width 249 height 26
type input "00:00"
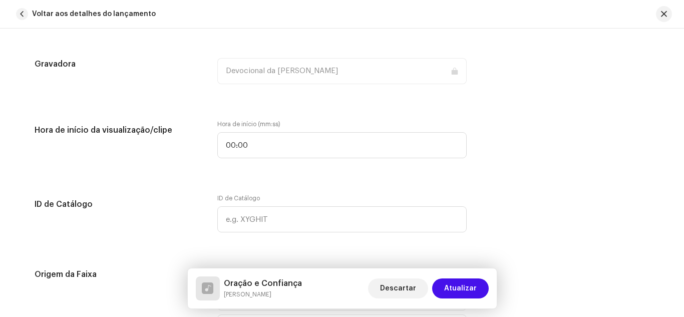
click at [196, 178] on div "Detalhes da faixa Complete o seguinte para finalizar sua faixa. 1 de 3 Adiciona…" at bounding box center [342, 200] width 647 height 2218
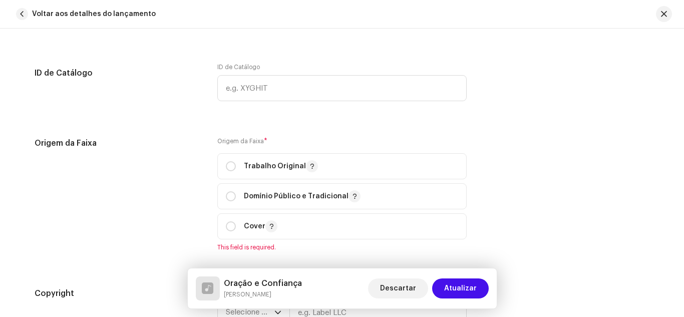
scroll to position [1122, 0]
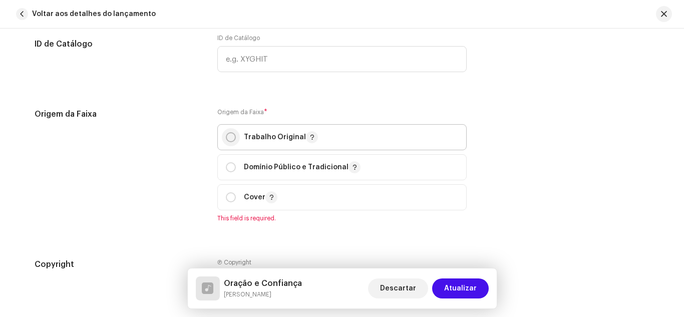
click at [230, 135] on input "radio" at bounding box center [231, 137] width 10 height 10
radio input "true"
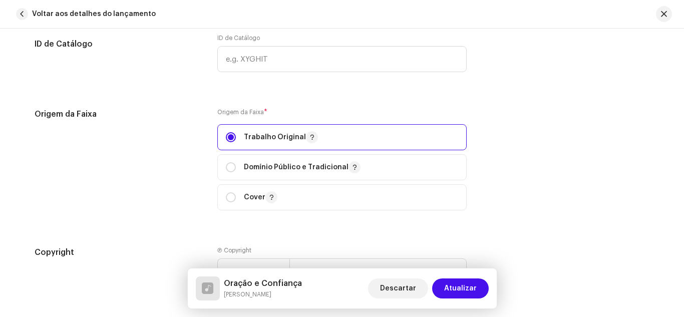
click at [198, 156] on div "Origem da Faixa" at bounding box center [118, 165] width 167 height 114
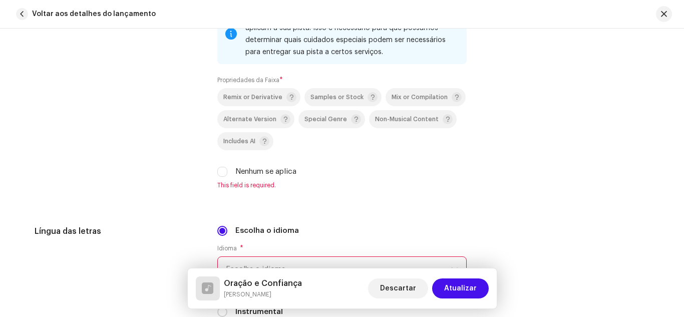
scroll to position [1462, 0]
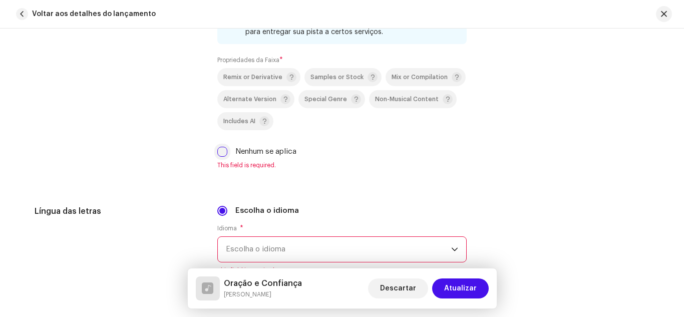
click at [218, 155] on input "Nenhum se aplica" at bounding box center [222, 152] width 10 height 10
checkbox input "true"
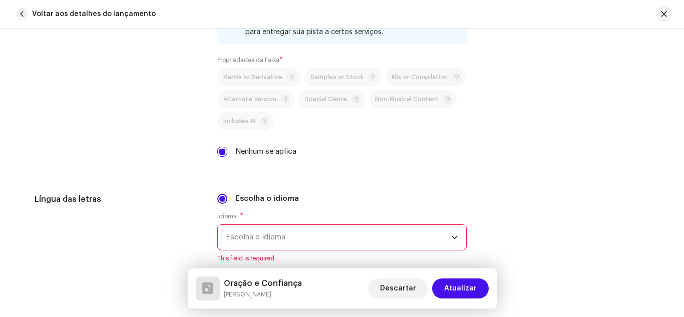
click at [194, 164] on div "Propriedades da Faixa" at bounding box center [118, 76] width 167 height 185
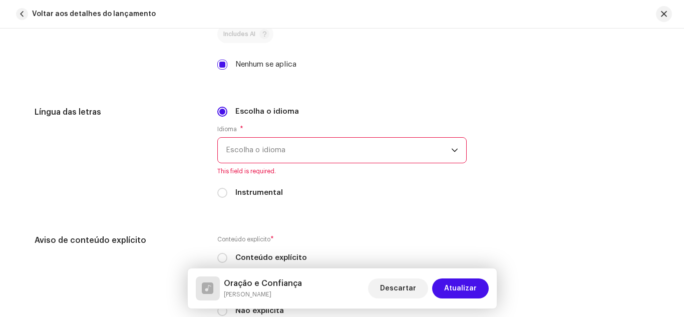
scroll to position [1563, 0]
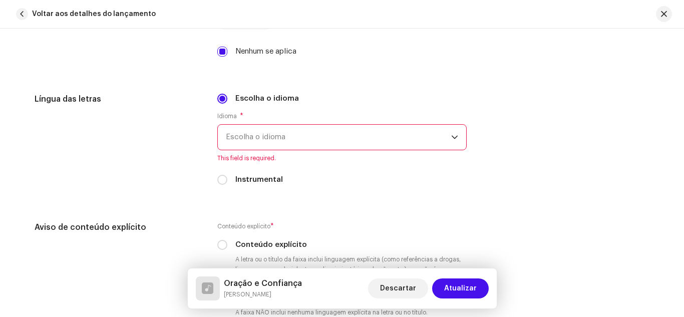
click at [246, 143] on span "Escolha o idioma" at bounding box center [338, 137] width 225 height 25
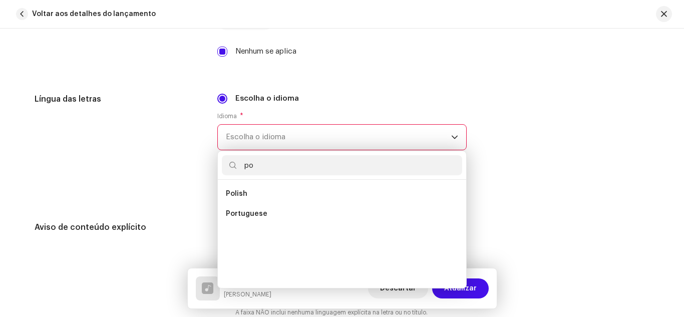
scroll to position [0, 0]
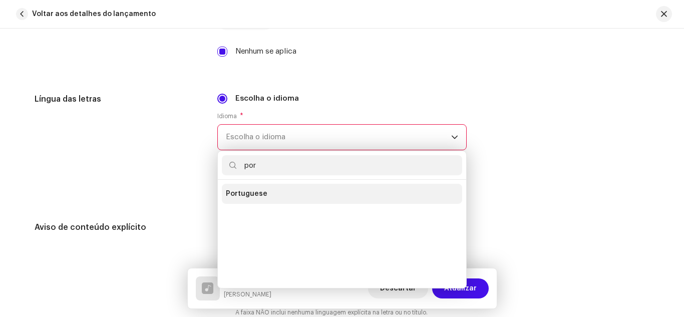
type input "por"
click at [248, 195] on span "Portuguese" at bounding box center [247, 194] width 42 height 10
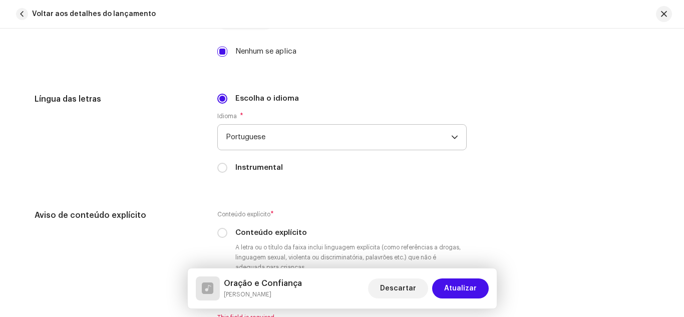
click at [189, 176] on div "Língua das letras" at bounding box center [118, 139] width 167 height 92
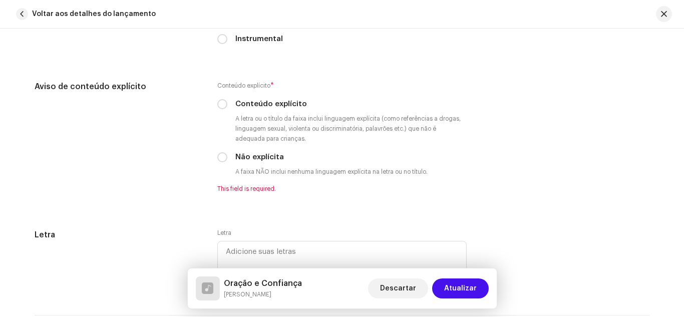
scroll to position [1703, 0]
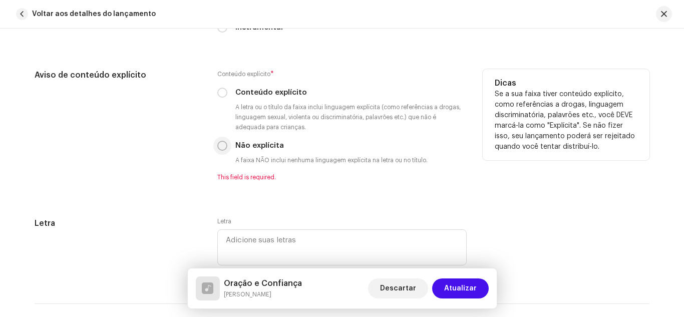
click at [224, 143] on input "Não explícita" at bounding box center [222, 146] width 10 height 10
radio input "true"
click at [197, 146] on div "Aviso de conteúdo explícito" at bounding box center [118, 125] width 167 height 112
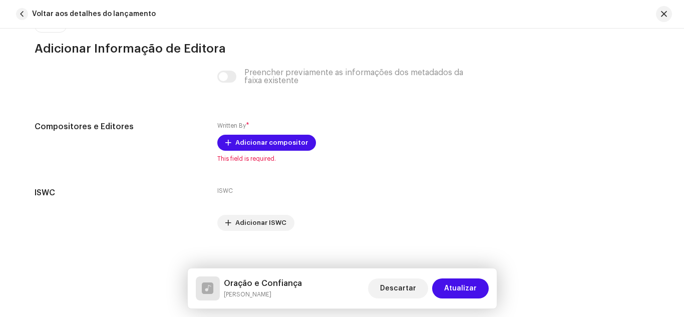
scroll to position [2001, 0]
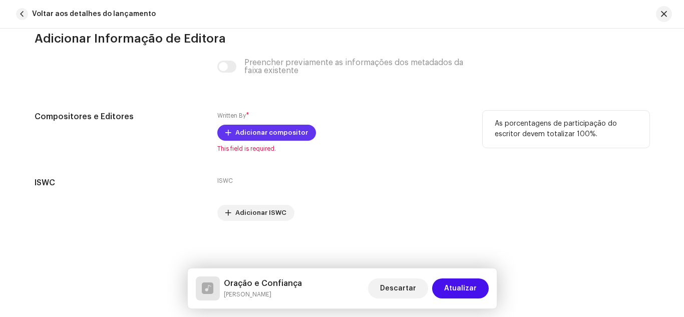
click at [246, 130] on span "Adicionar compositor" at bounding box center [271, 133] width 73 height 20
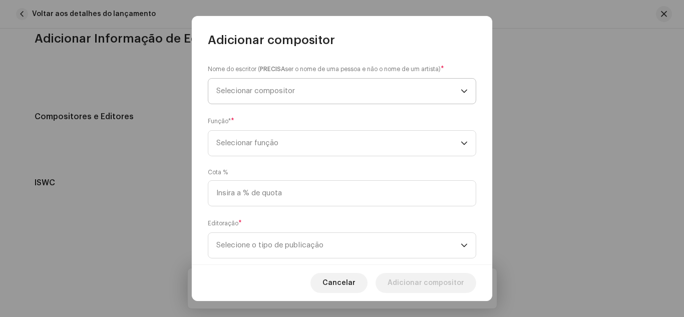
click at [259, 98] on span "Selecionar compositor" at bounding box center [338, 91] width 244 height 25
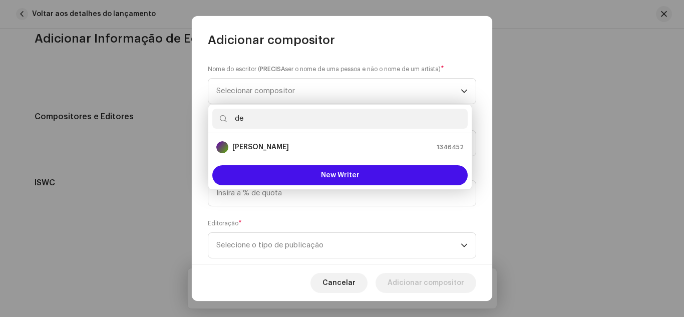
type input "de"
click at [258, 142] on strong "Denise de Campos" at bounding box center [260, 147] width 57 height 10
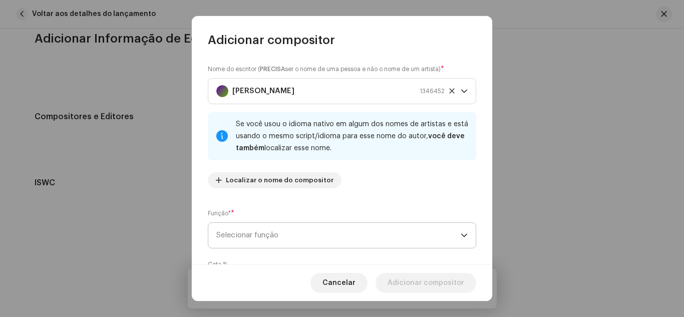
click at [254, 236] on span "Selecionar função" at bounding box center [338, 235] width 244 height 25
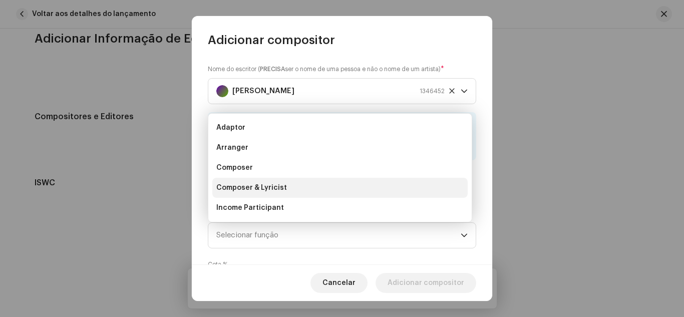
click at [255, 183] on span "Composer & Lyricist" at bounding box center [251, 188] width 71 height 10
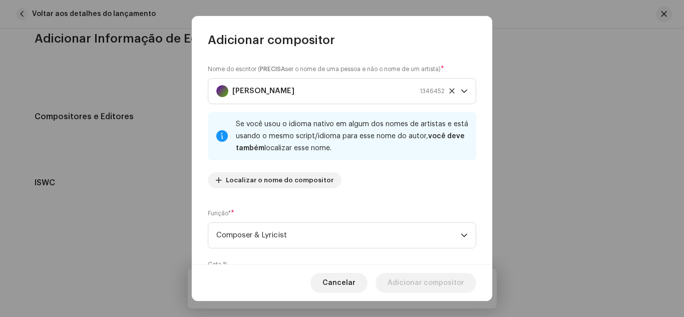
click at [199, 225] on div "Nome do escritor ( PRECISA ser o nome de uma pessoa e não o nome de um artista)…" at bounding box center [342, 156] width 301 height 217
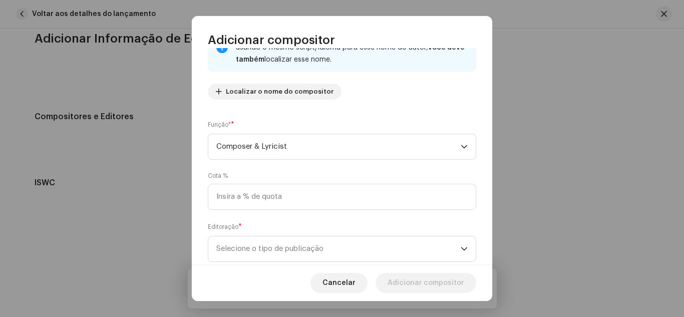
scroll to position [114, 0]
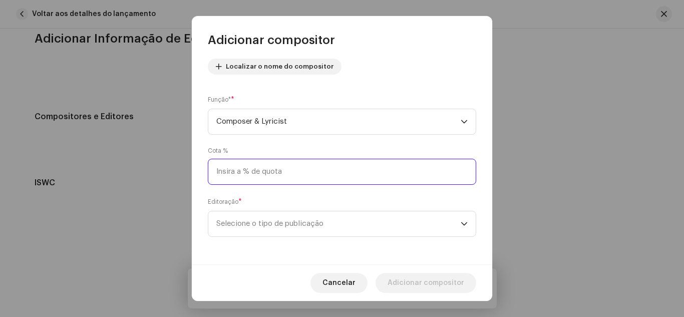
click at [208, 173] on input at bounding box center [342, 172] width 268 height 26
type input "100,00"
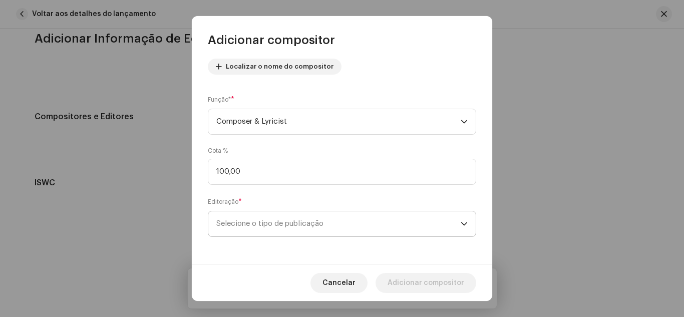
click at [236, 220] on span "Selecione o tipo de publicação" at bounding box center [338, 223] width 244 height 25
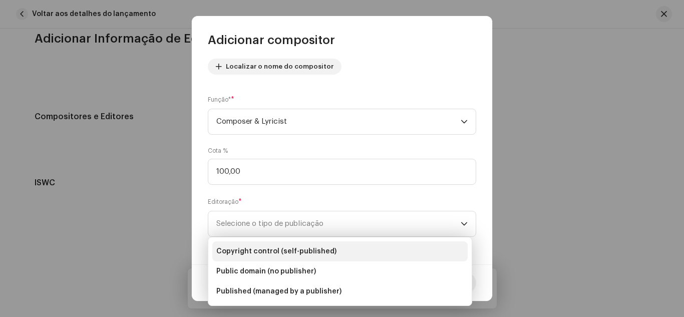
click at [254, 248] on span "Copyright control (self-published)" at bounding box center [276, 251] width 120 height 10
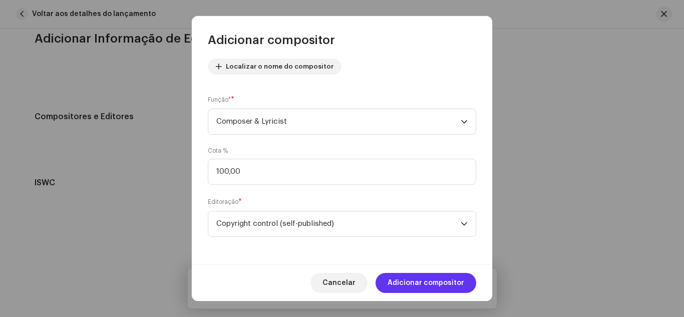
click at [431, 287] on span "Adicionar compositor" at bounding box center [426, 283] width 77 height 20
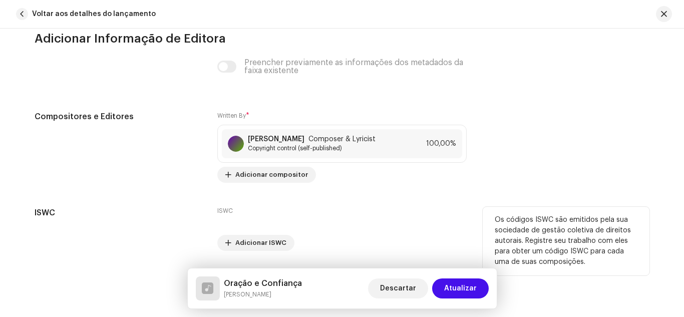
click at [192, 214] on h5 "ISWC" at bounding box center [118, 213] width 167 height 12
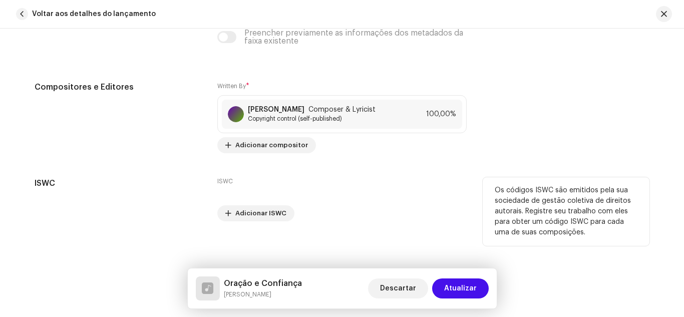
scroll to position [2031, 0]
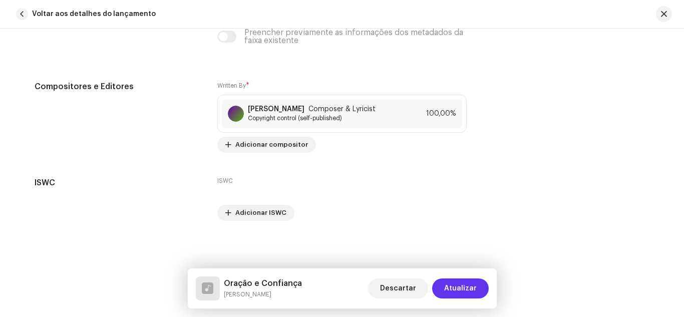
click at [462, 289] on span "Atualizar" at bounding box center [460, 288] width 33 height 20
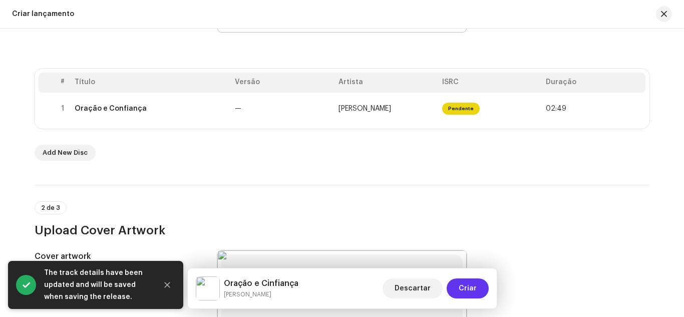
click at [465, 287] on span "Criar" at bounding box center [468, 288] width 18 height 20
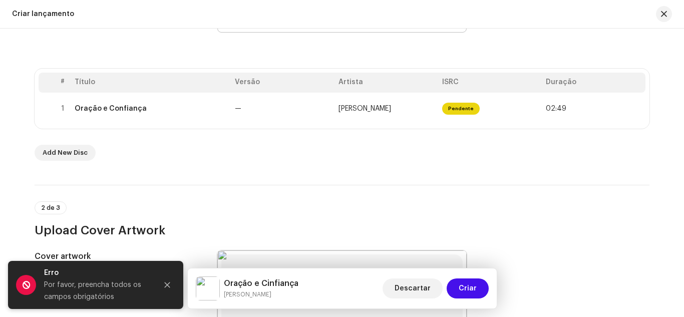
click at [381, 187] on div "2 de 3 Upload Cover Artwork" at bounding box center [342, 212] width 615 height 54
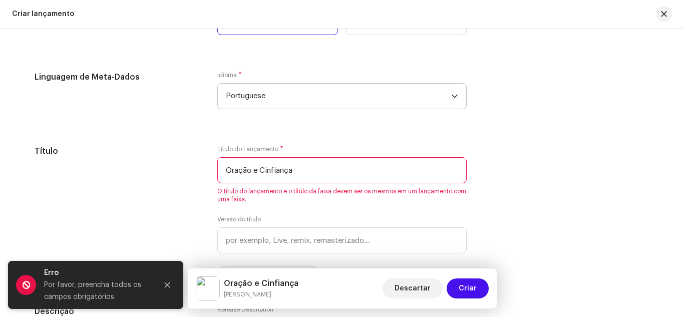
scroll to position [853, 0]
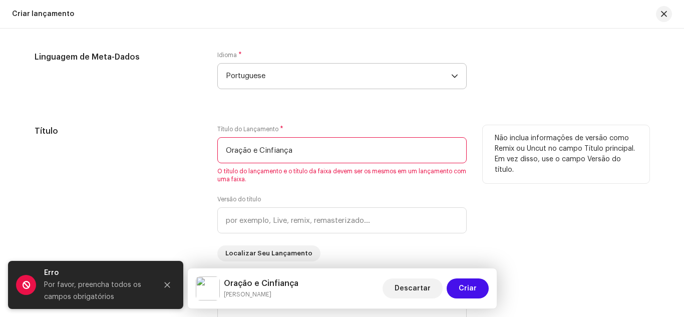
click at [265, 151] on input "Oração e Cinfiança" at bounding box center [341, 150] width 249 height 26
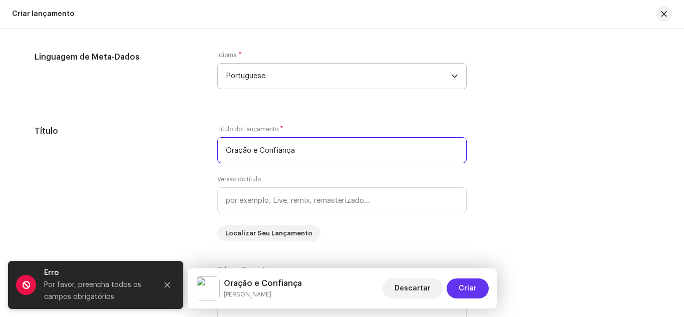
type input "Oração e Confiança"
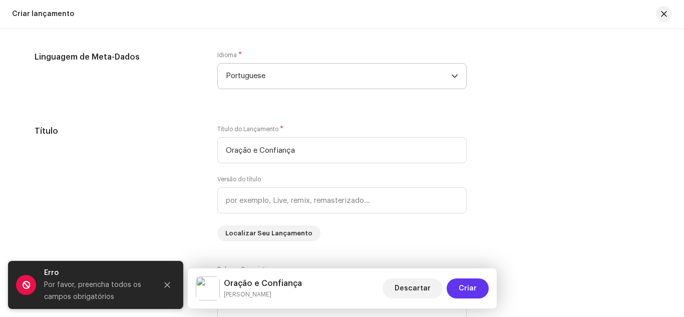
click at [467, 285] on span "Criar" at bounding box center [468, 288] width 18 height 20
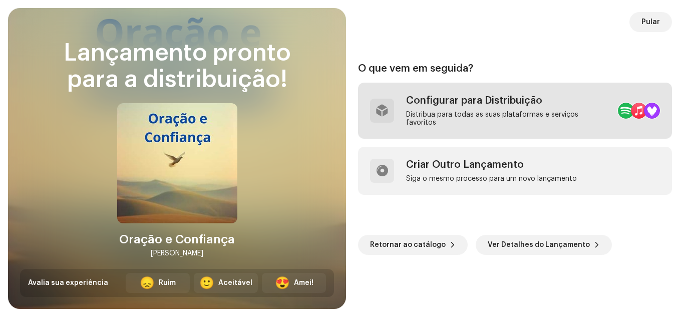
click at [498, 107] on div "Configurar para Distribuição" at bounding box center [508, 101] width 204 height 12
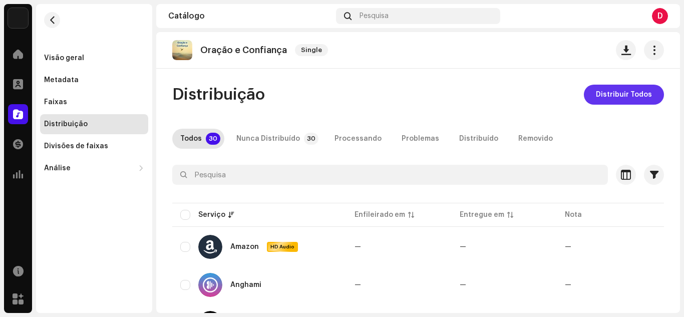
click at [622, 92] on span "Distribuir Todos" at bounding box center [624, 95] width 56 height 20
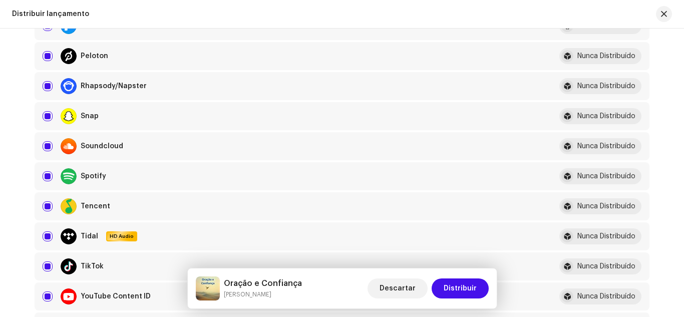
scroll to position [1010, 0]
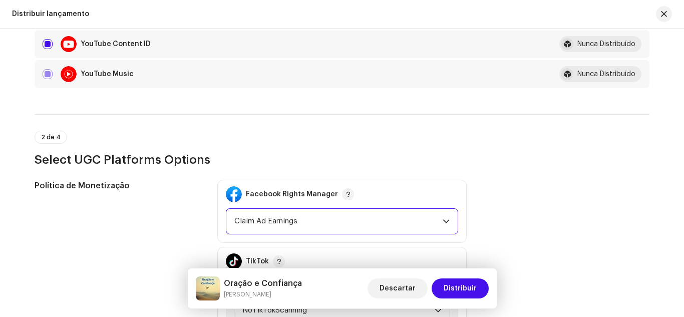
click at [311, 222] on span "Claim Ad Earnings" at bounding box center [338, 221] width 208 height 25
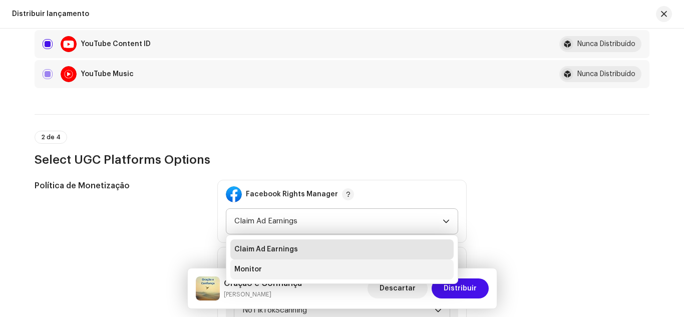
click at [286, 272] on li "Monitor" at bounding box center [341, 269] width 223 height 20
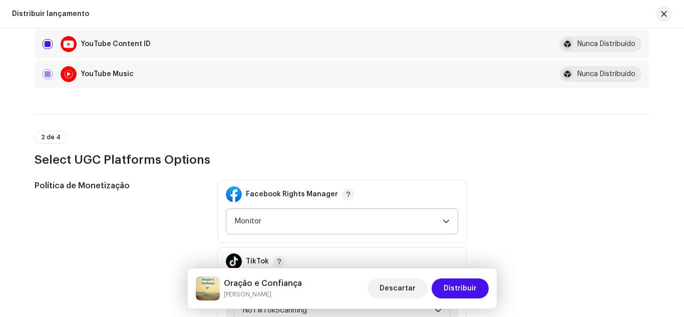
click at [522, 213] on div "Política de Monetização Facebook Rights Manager Monitor TikTok #1 Oração e Conf…" at bounding box center [342, 293] width 615 height 227
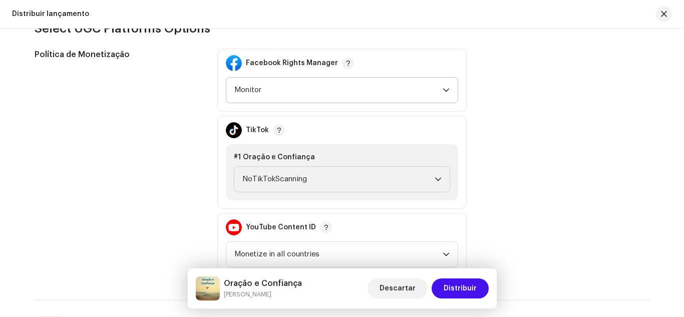
scroll to position [1150, 0]
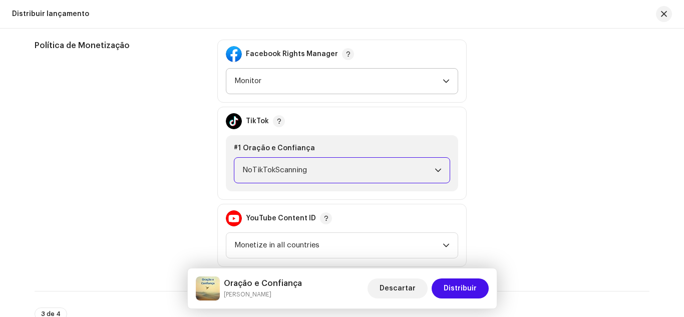
click at [365, 167] on span "NoTikTokScanning" at bounding box center [338, 170] width 192 height 25
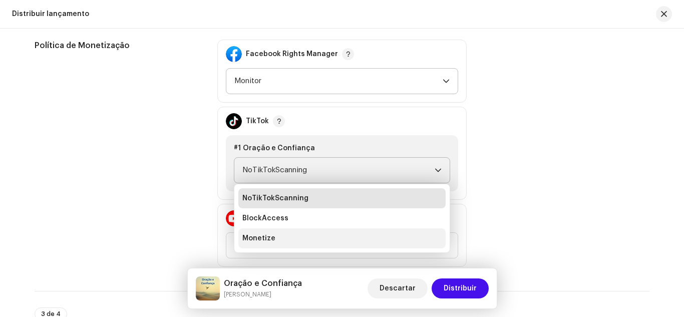
click at [329, 237] on li "Monetize" at bounding box center [341, 238] width 207 height 20
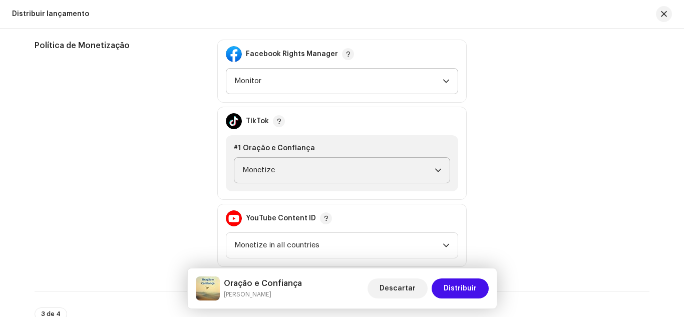
click at [542, 175] on div "Política de Monetização Facebook Rights Manager Monitor TikTok #1 Oração e Conf…" at bounding box center [342, 153] width 615 height 227
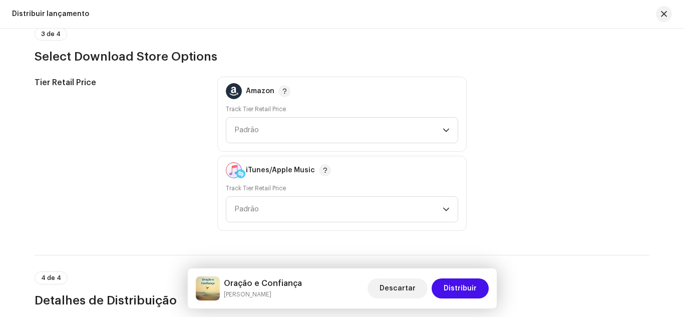
scroll to position [1450, 0]
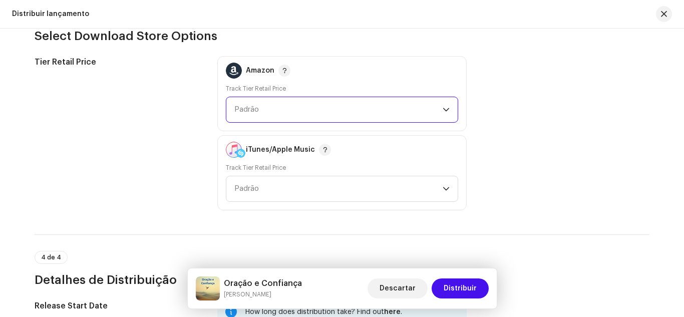
click at [330, 114] on span "Padrão" at bounding box center [338, 109] width 208 height 25
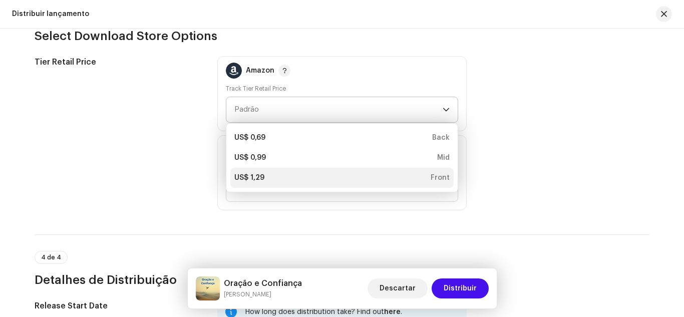
click at [311, 179] on div "US$ 1,29 Front" at bounding box center [341, 178] width 215 height 10
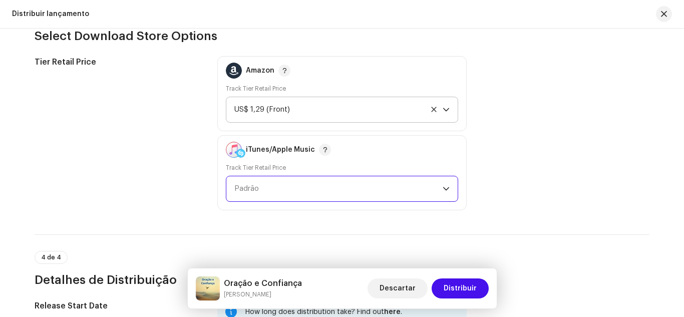
click at [311, 183] on span "Padrão" at bounding box center [338, 188] width 208 height 25
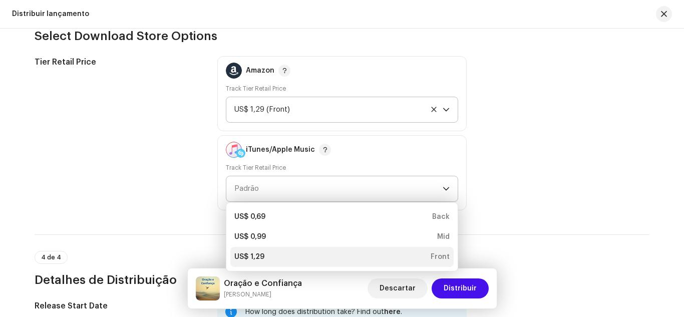
click at [288, 252] on div "US$ 1,29 Front" at bounding box center [341, 257] width 215 height 10
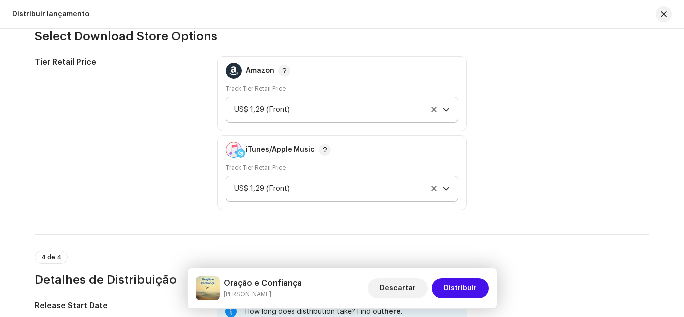
click at [503, 138] on div "Tier Retail Price Amazon Track Tier Retail Price US$ 1,29 (Front) iTunes/Apple …" at bounding box center [342, 133] width 615 height 154
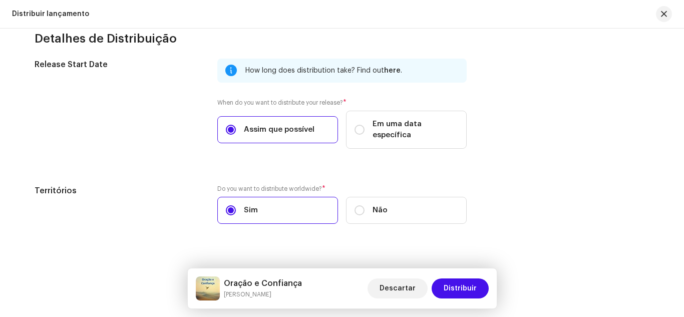
scroll to position [1696, 0]
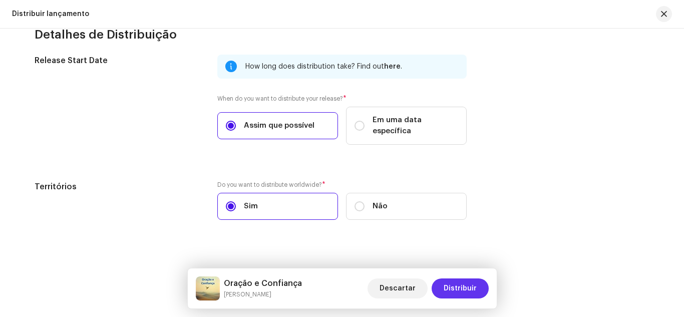
click at [467, 289] on span "Distribuir" at bounding box center [460, 288] width 33 height 20
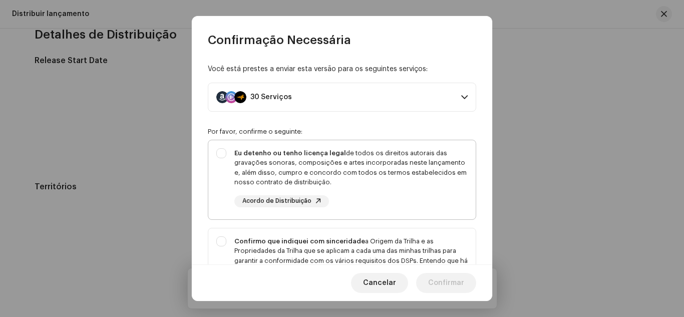
click at [222, 153] on div "Eu detenho ou tenho licença legal de todos os direitos autorais das gravações s…" at bounding box center [341, 177] width 267 height 75
checkbox input "true"
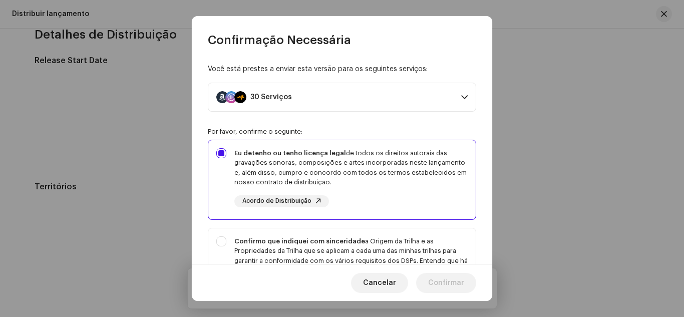
click at [196, 170] on div "Você está prestes a enviar esta versão para os seguintes serviços: 30 Serviços …" at bounding box center [342, 156] width 301 height 217
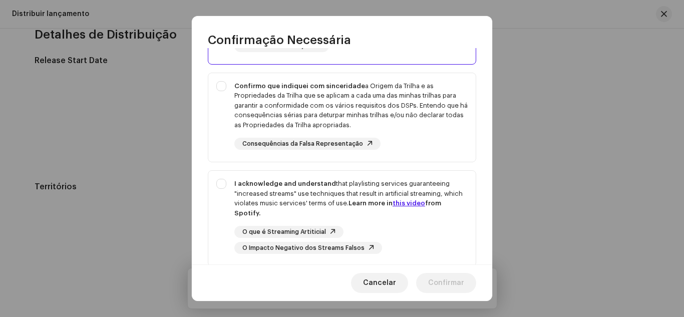
scroll to position [160, 0]
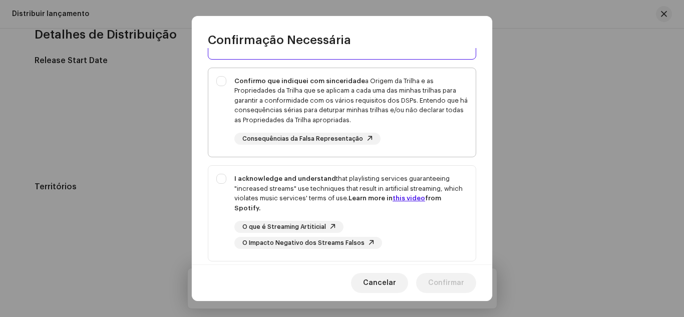
click at [222, 83] on div "Confirmo que indiquei com sinceridade a Origem da Trilha e as Propriedades da T…" at bounding box center [341, 110] width 267 height 85
checkbox input "true"
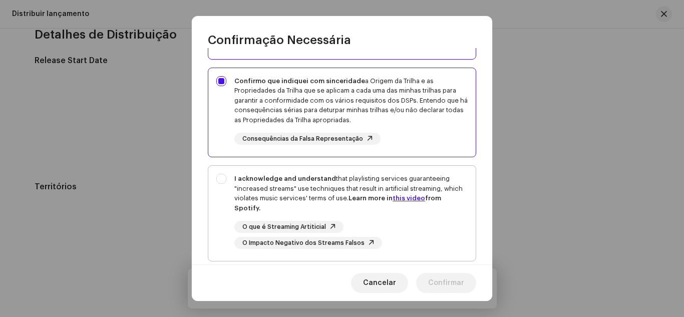
click at [220, 184] on div "I acknowledge and understand that playlisting services guaranteeing "increased …" at bounding box center [341, 211] width 267 height 91
checkbox input "true"
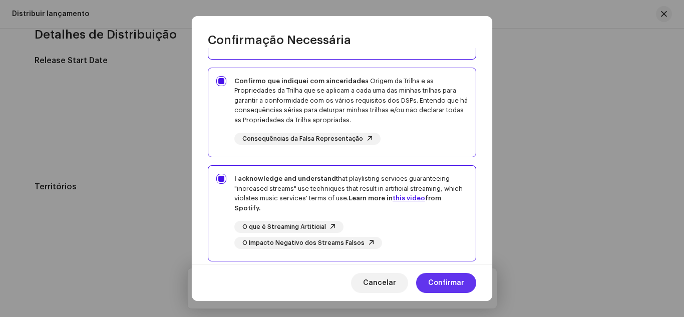
click at [442, 283] on span "Confirmar" at bounding box center [446, 283] width 36 height 20
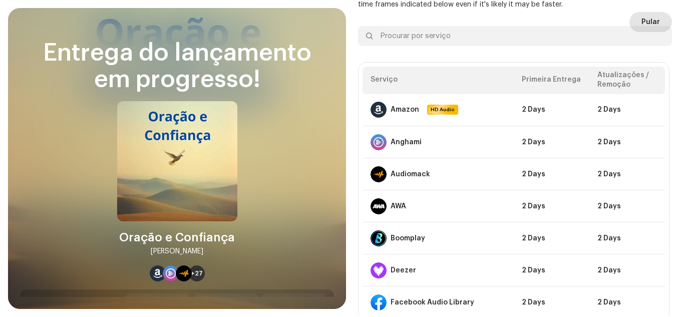
click at [652, 17] on span "Pular" at bounding box center [651, 22] width 19 height 20
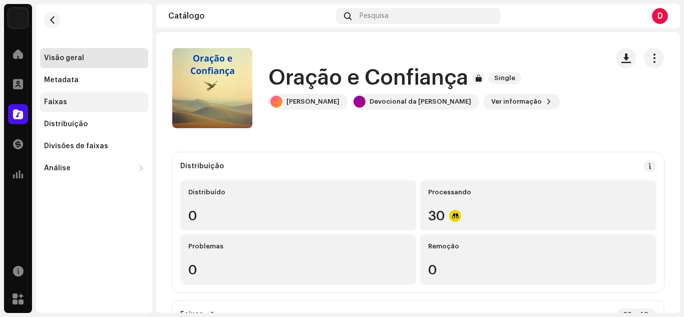
click at [95, 103] on div "Faixas" at bounding box center [94, 102] width 100 height 8
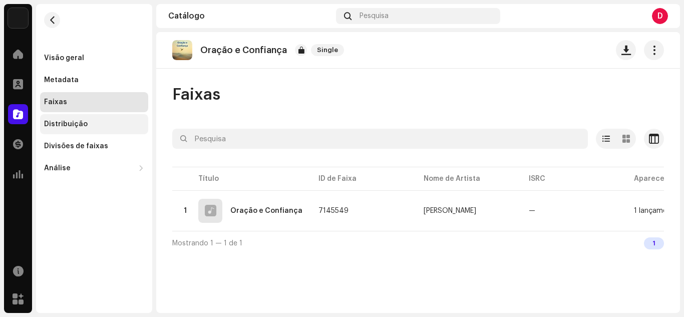
click at [104, 120] on div "Distribuição" at bounding box center [94, 124] width 108 height 20
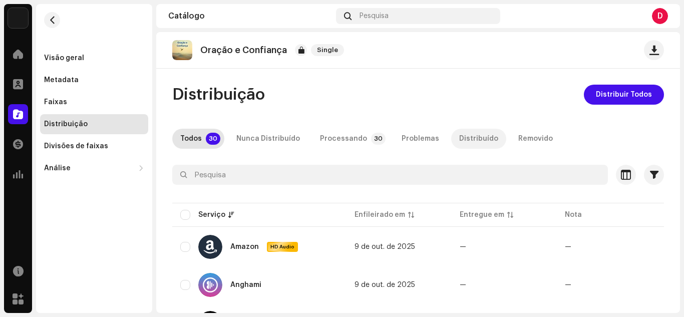
click at [471, 137] on div "Distribuído" at bounding box center [478, 139] width 39 height 20
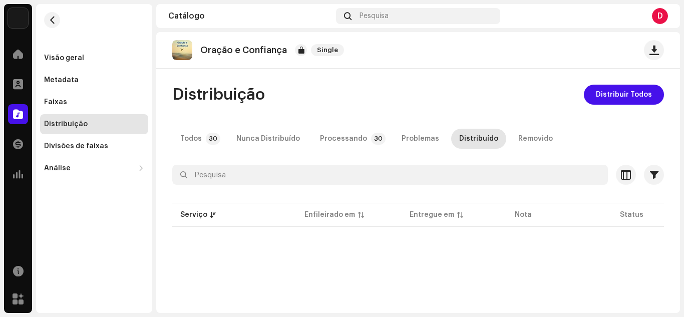
click at [410, 97] on div "Distribuição Distribuir Todos" at bounding box center [418, 95] width 492 height 20
click at [195, 146] on div "Todos" at bounding box center [191, 139] width 22 height 20
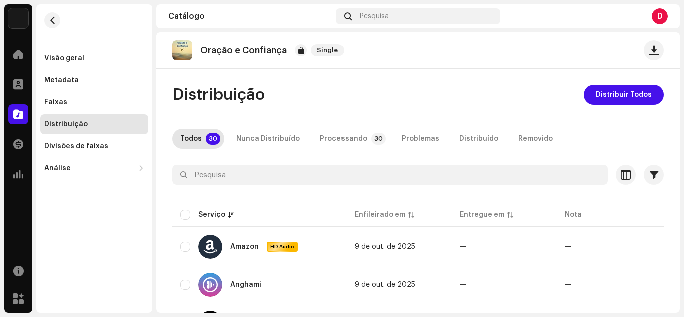
click at [101, 60] on div "Visão geral" at bounding box center [94, 58] width 100 height 8
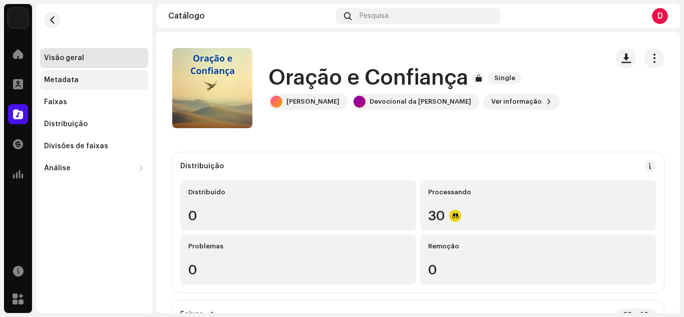
click at [88, 83] on div "Metadata" at bounding box center [94, 80] width 100 height 8
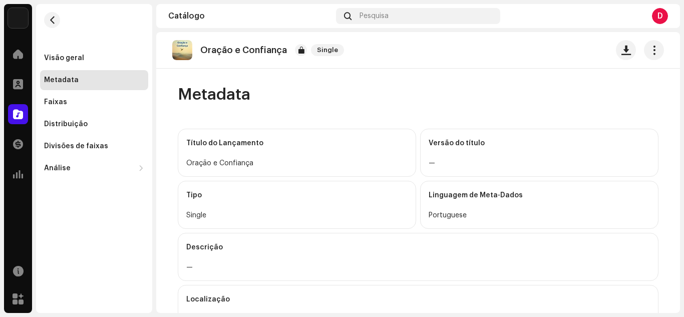
click at [94, 106] on div "Faixas" at bounding box center [94, 102] width 100 height 8
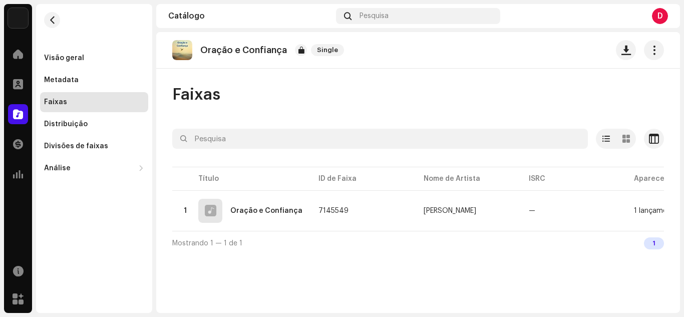
click at [653, 248] on div "1" at bounding box center [654, 243] width 20 height 12
click at [323, 52] on span "Single" at bounding box center [327, 50] width 33 height 12
click at [68, 55] on div "Visão geral" at bounding box center [64, 58] width 40 height 8
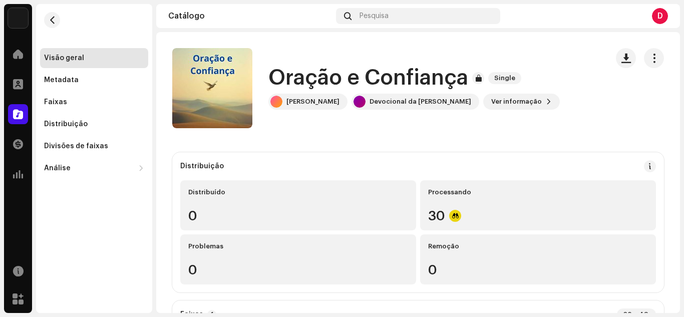
click at [304, 154] on div "Distribuição Distribuído 0 Processando 30 Problemas 0 Remoção 0" at bounding box center [418, 222] width 492 height 140
click at [19, 116] on span at bounding box center [18, 114] width 10 height 8
